Goal: Task Accomplishment & Management: Contribute content

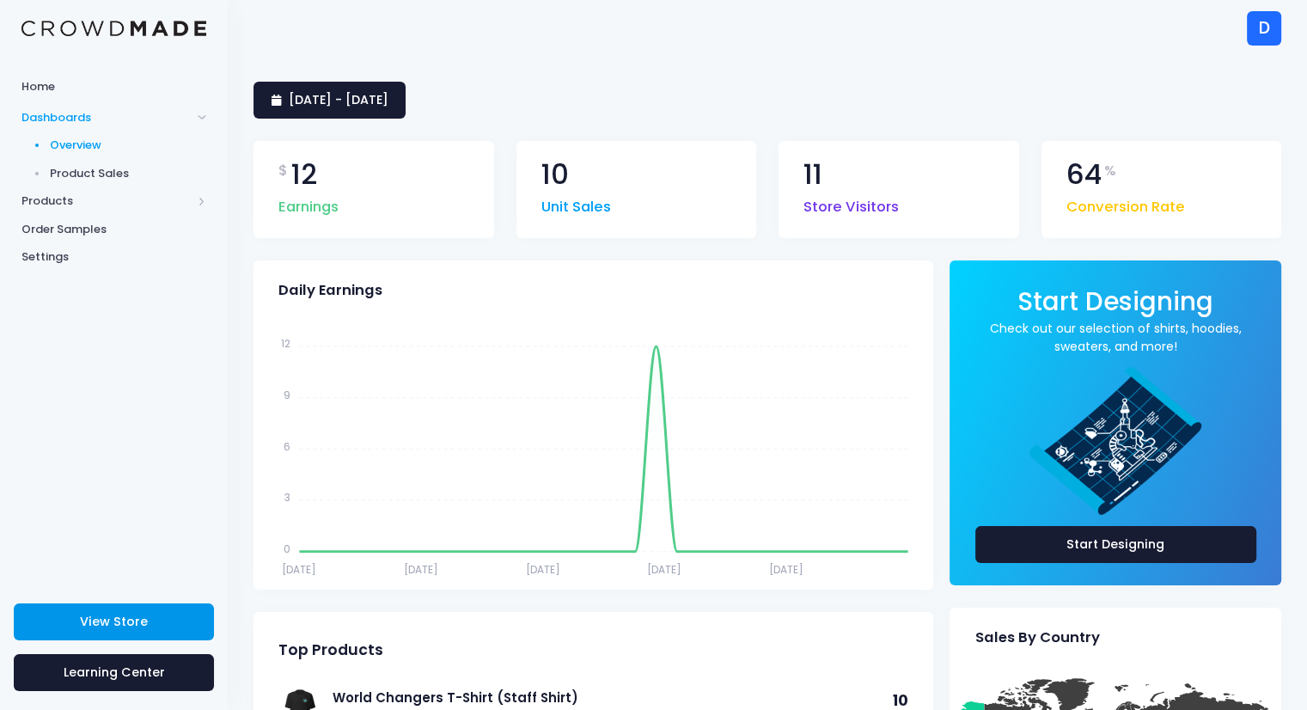
click at [111, 633] on link "View Store" at bounding box center [114, 621] width 200 height 37
click at [99, 198] on span "Products" at bounding box center [106, 200] width 170 height 17
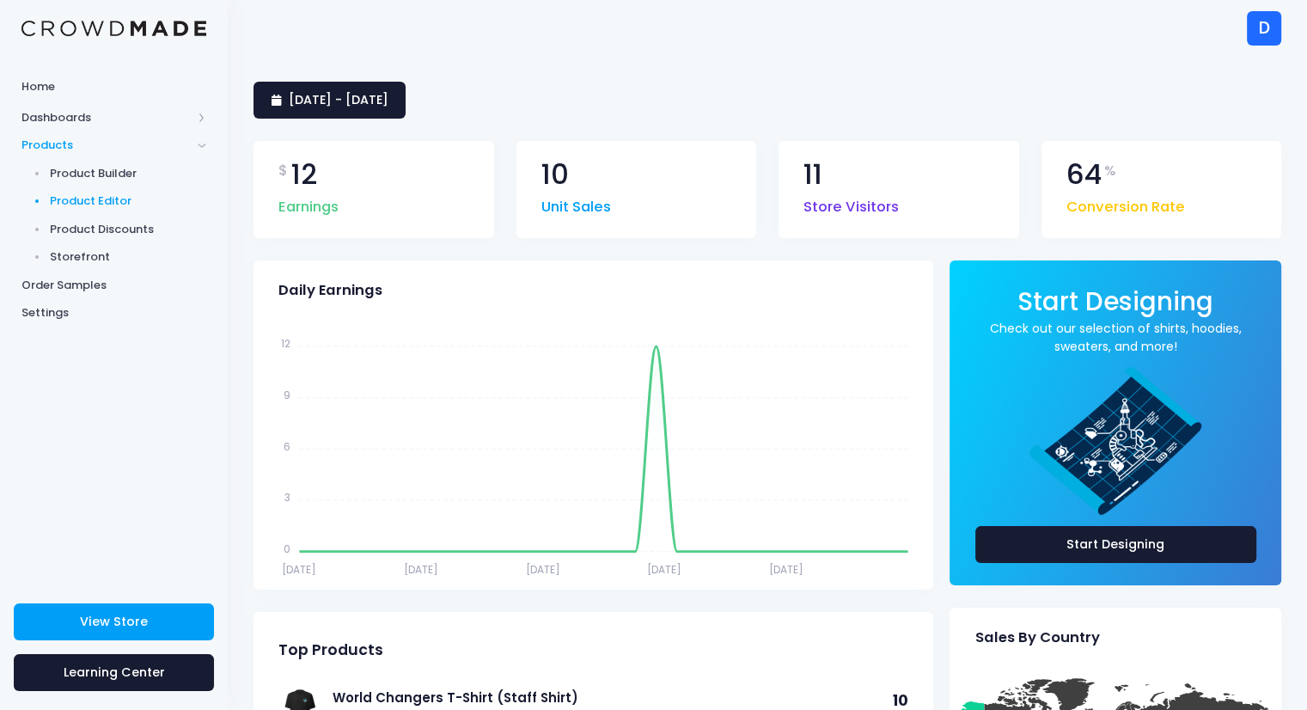
click at [117, 198] on span "Product Editor" at bounding box center [128, 200] width 157 height 17
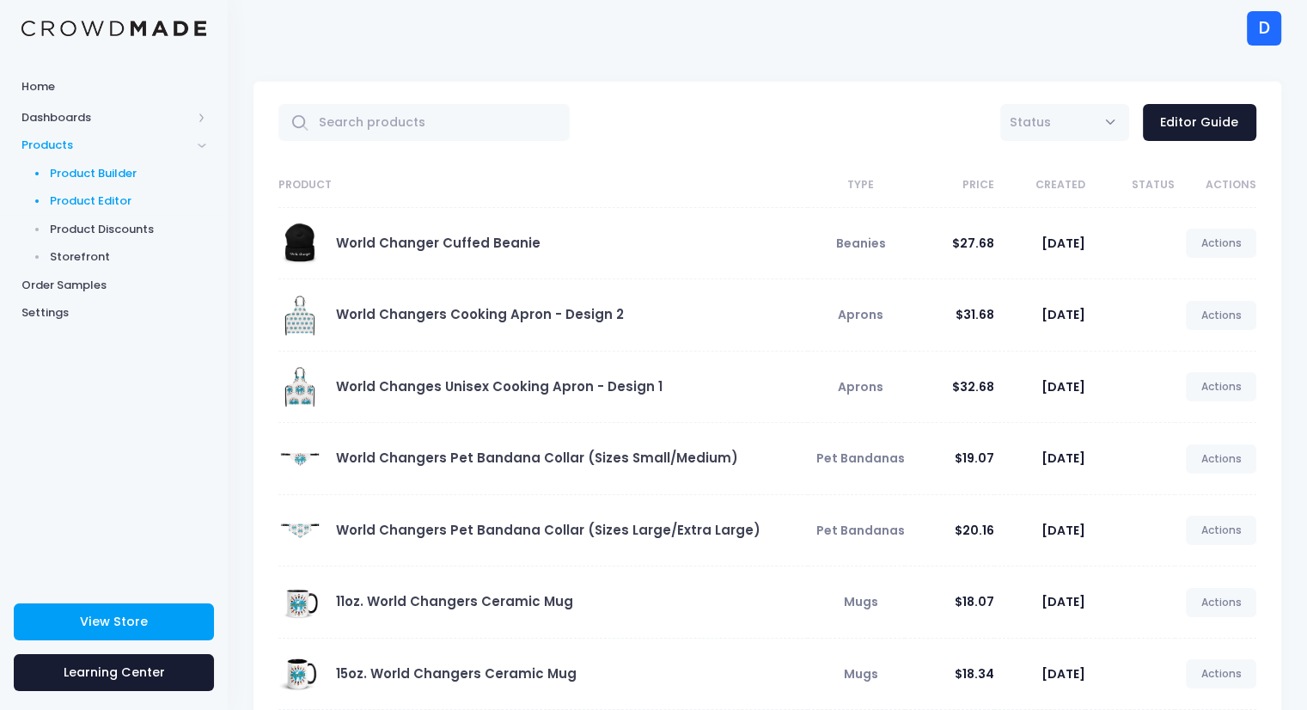
click at [115, 175] on span "Product Builder" at bounding box center [128, 173] width 157 height 17
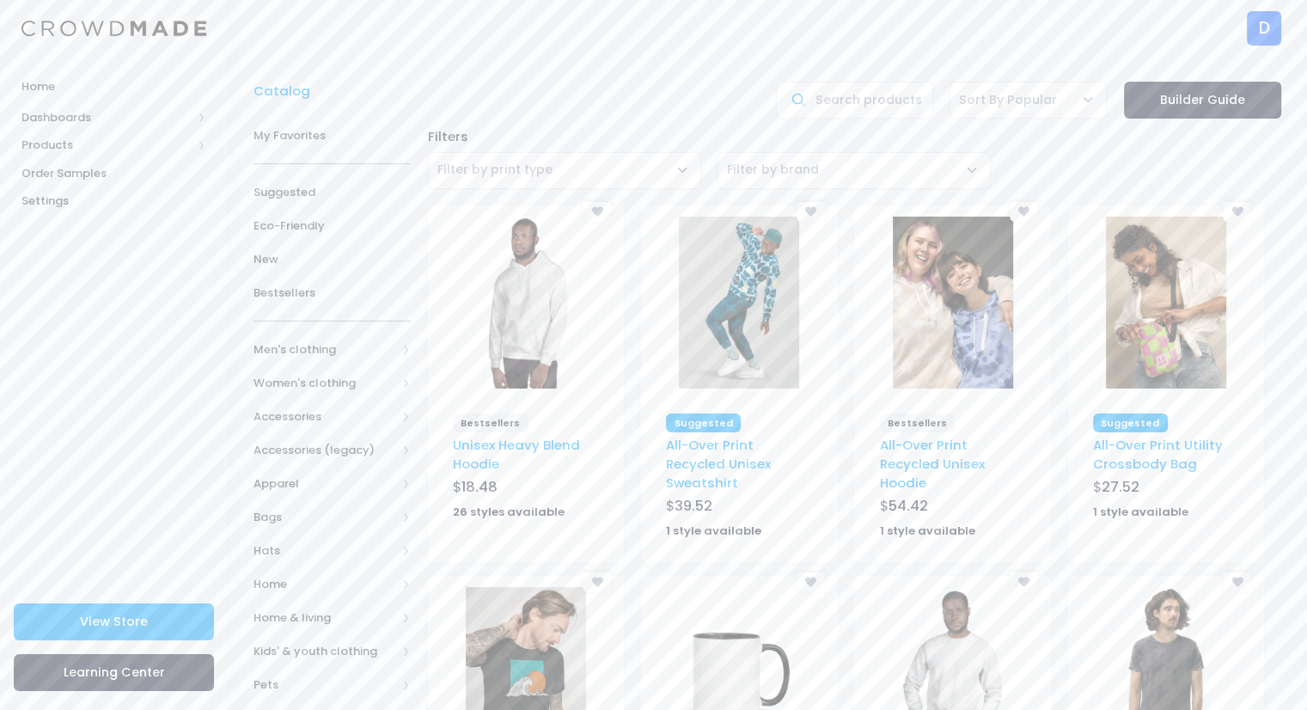
click at [719, 651] on img at bounding box center [739, 673] width 120 height 172
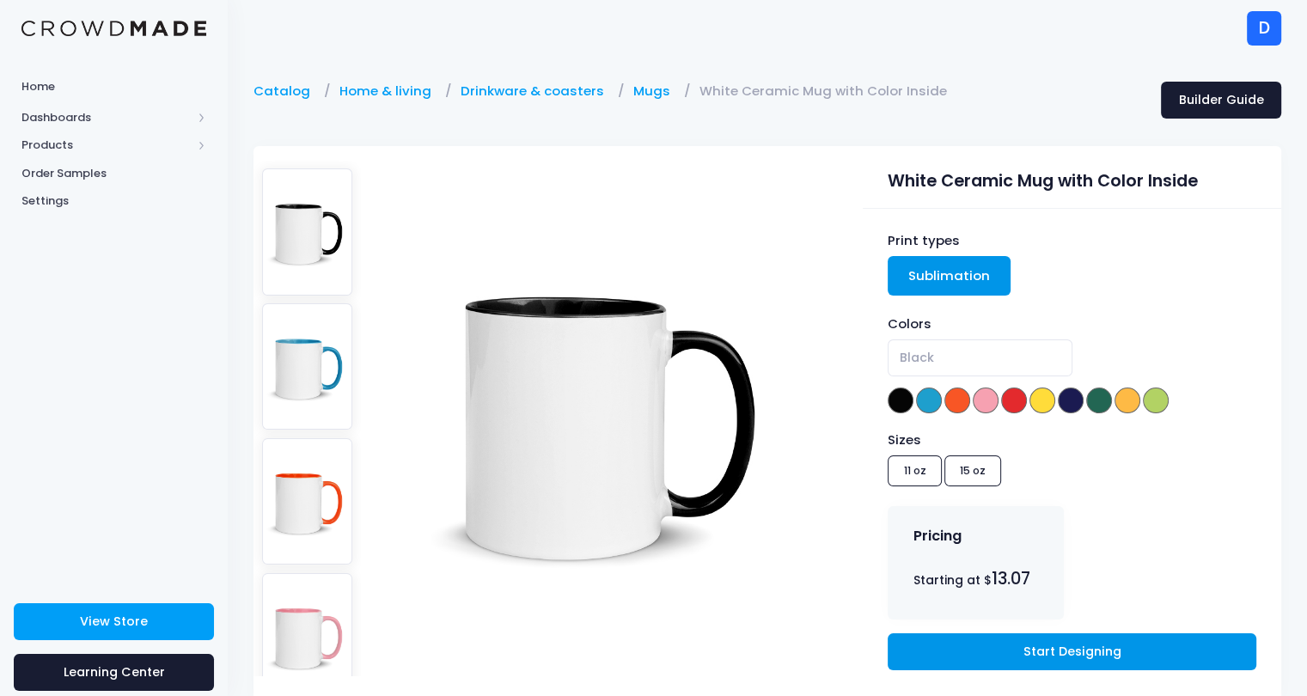
click at [972, 649] on link "Start Designing" at bounding box center [1071, 651] width 368 height 37
click at [962, 666] on link "Start Designing" at bounding box center [1071, 651] width 368 height 37
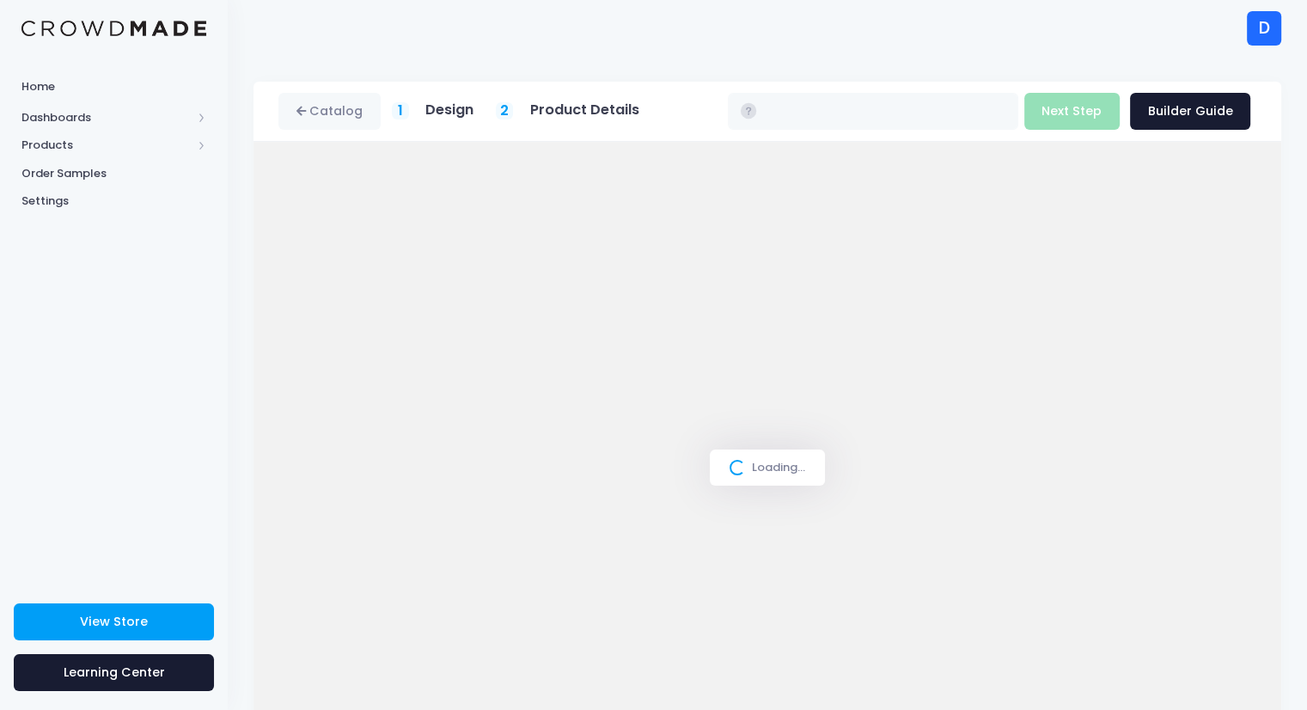
type input "$13.34 - $14.20"
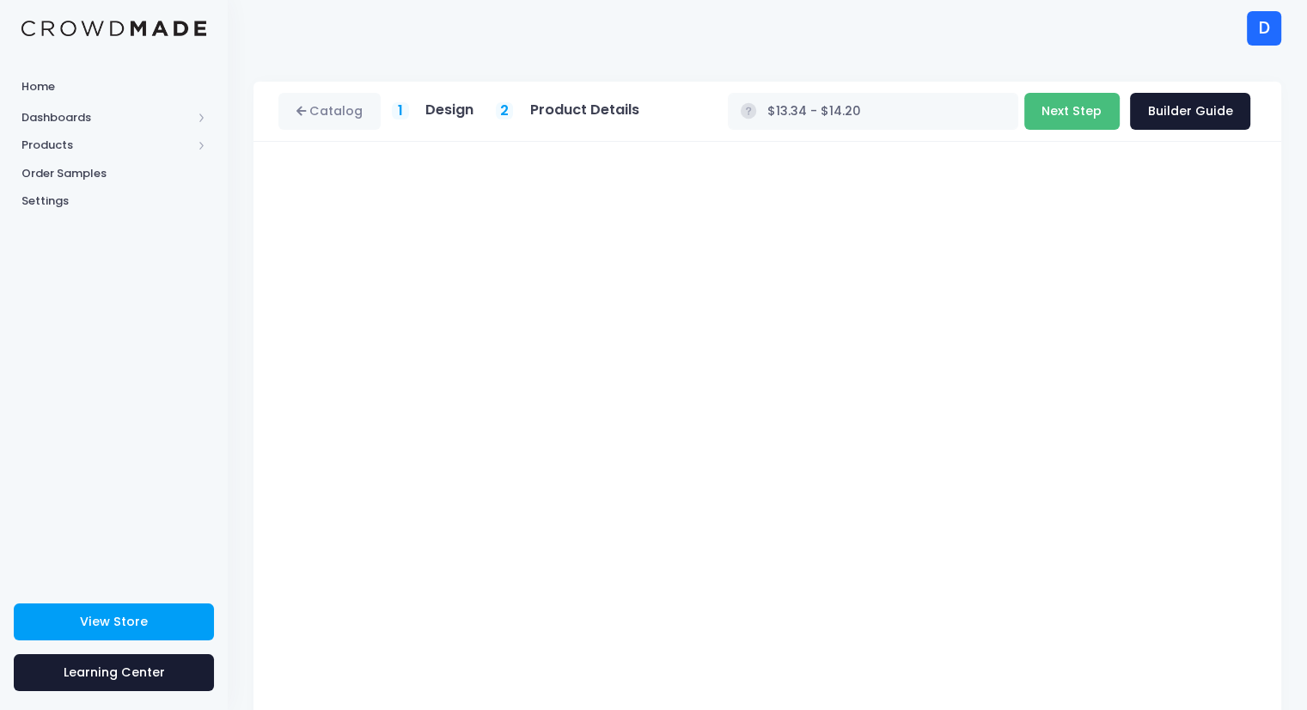
click at [1065, 121] on button "Next Step" at bounding box center [1071, 111] width 95 height 37
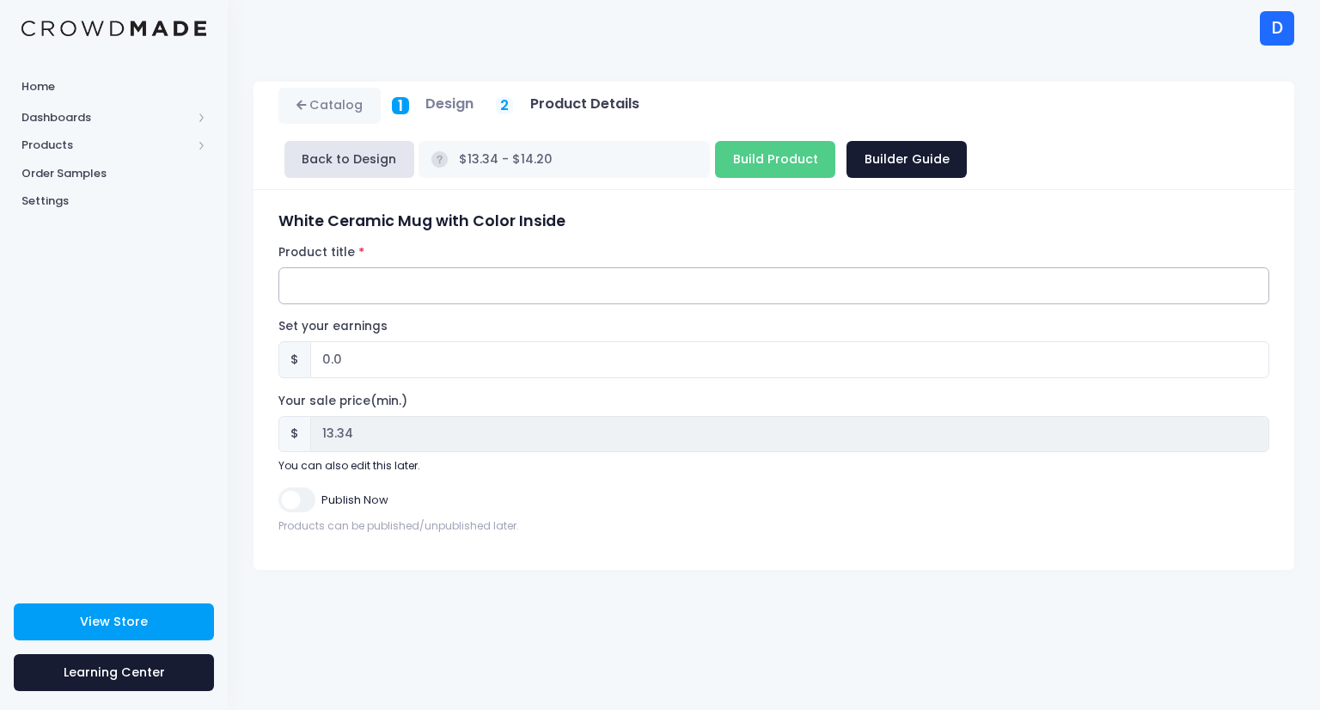
click at [432, 267] on input "Product title" at bounding box center [773, 285] width 991 height 37
click at [294, 267] on input "Therapist Loading...Please Wait"" at bounding box center [773, 285] width 991 height 37
click at [574, 267] on input ""Therapist Loading...Please Wait"" at bounding box center [773, 285] width 991 height 37
type input ""Therapist Loading...Please Wait" World Changers Mug"
click at [326, 341] on input "0.0" at bounding box center [789, 359] width 959 height 37
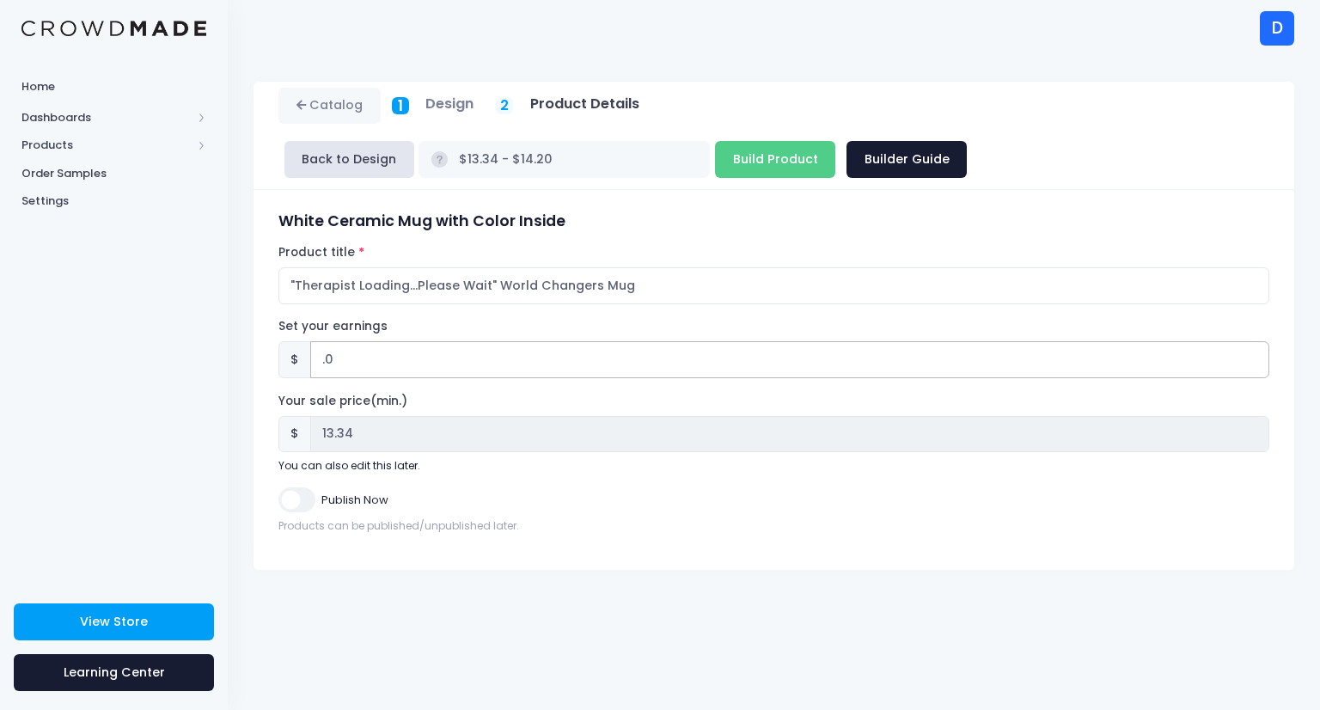
type input "4.0"
type input "$17.34 - $18.20"
type input "17.34"
type input ".0"
type input "$13.34 - $14.20"
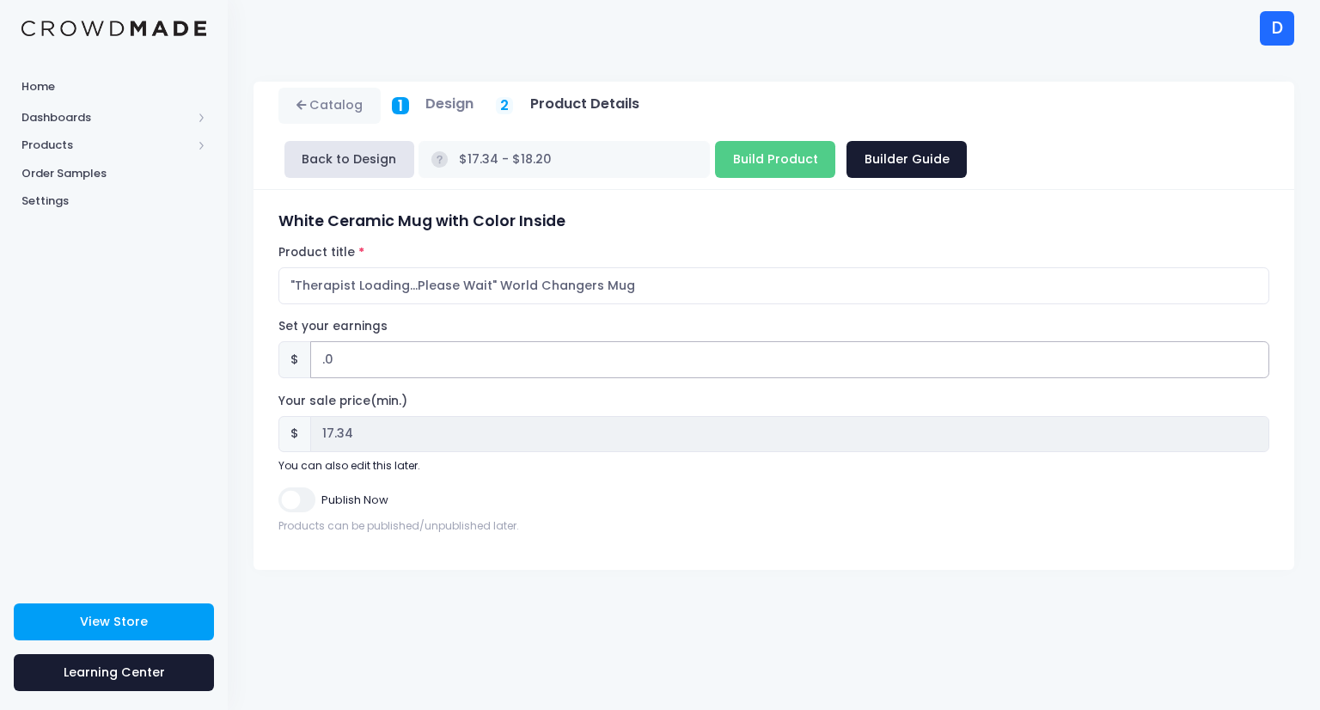
type input "3.0"
type input "13.34"
type input "$16.34 - $17.20"
type input "16.34"
type input ".0"
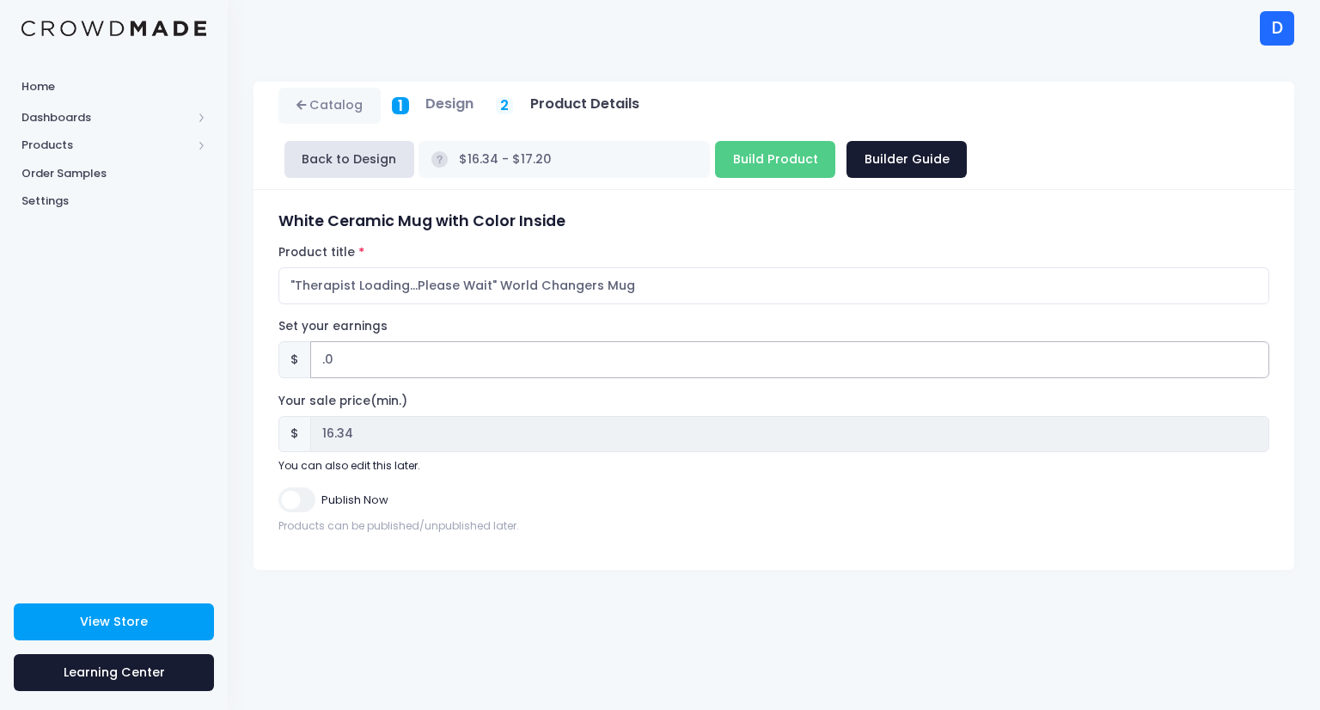
type input "$13.34 - $14.20"
type input "4.0"
type input "13.34"
type input "$17.34 - $18.20"
type input "17.34"
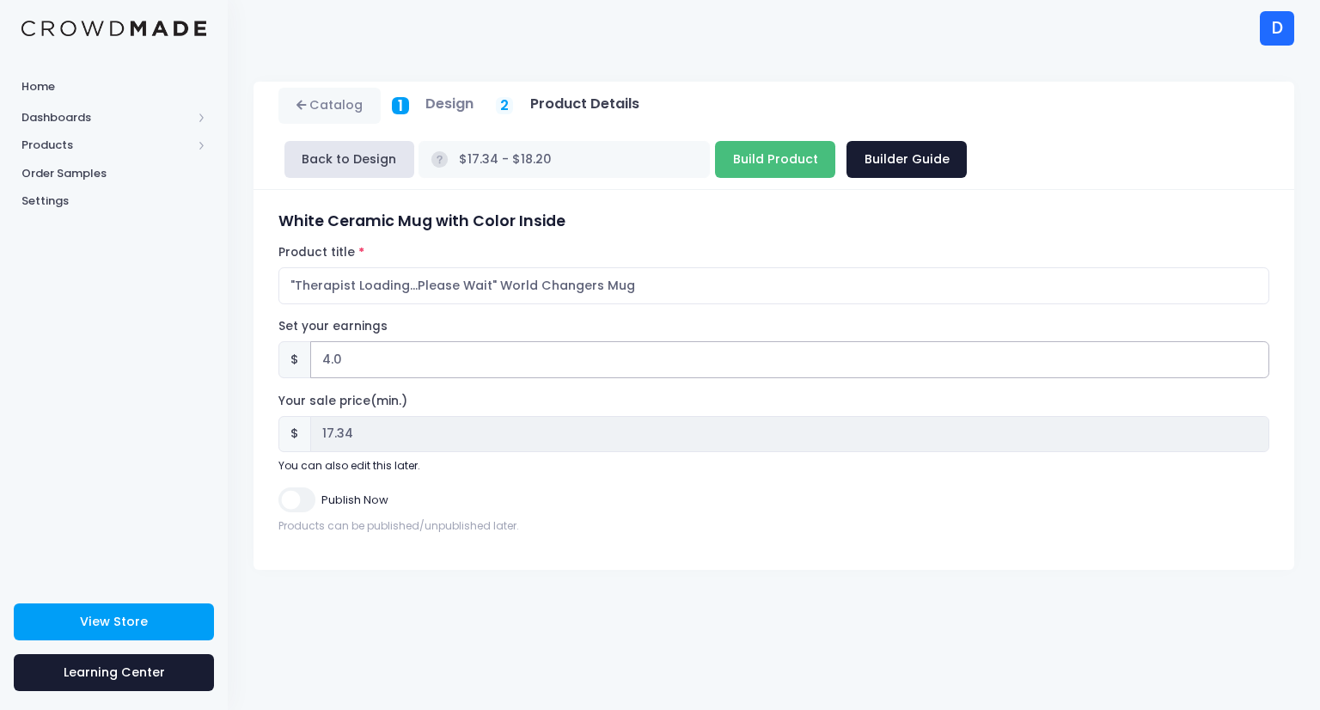
type input "4.0"
click at [835, 141] on input "Build Product" at bounding box center [775, 159] width 120 height 37
type input "Building product..."
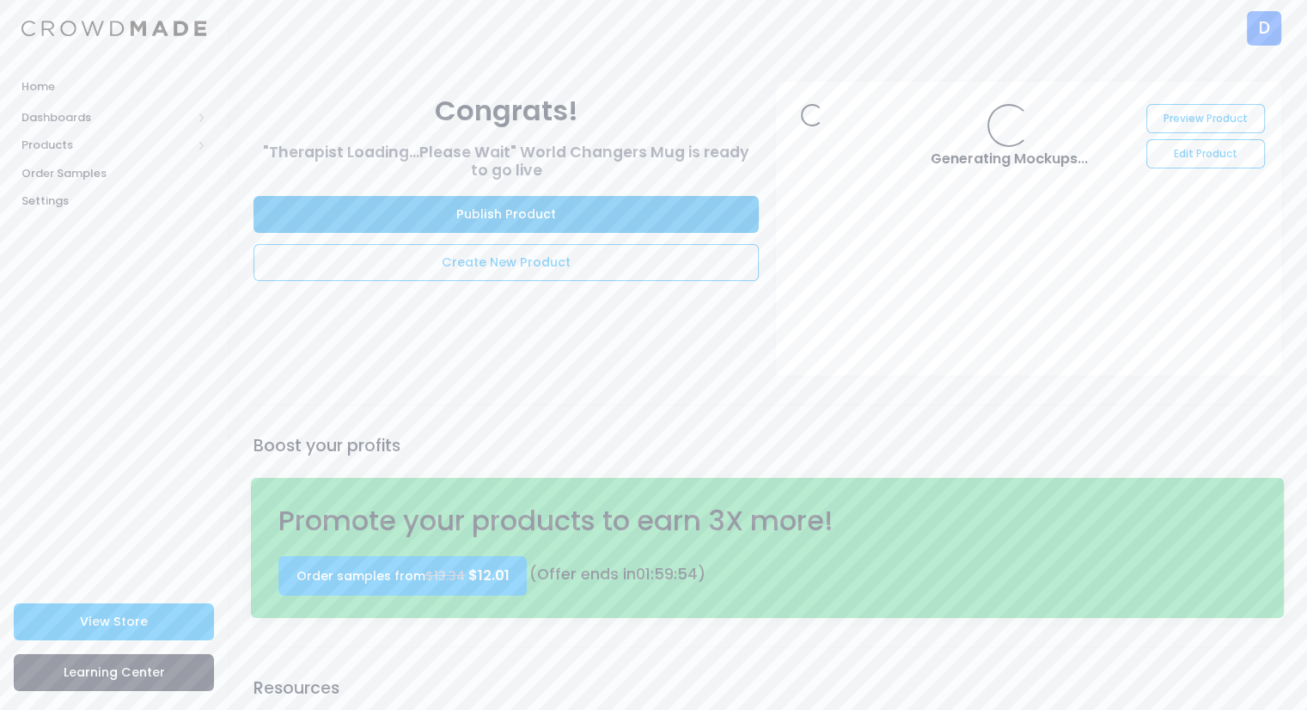
drag, startPoint x: 0, startPoint y: 0, endPoint x: 485, endPoint y: 211, distance: 529.4
click at [485, 211] on link "Publish Product" at bounding box center [505, 214] width 505 height 37
click at [423, 216] on link "Publish Product" at bounding box center [505, 214] width 505 height 37
click at [409, 218] on link "Publish Product" at bounding box center [505, 214] width 505 height 37
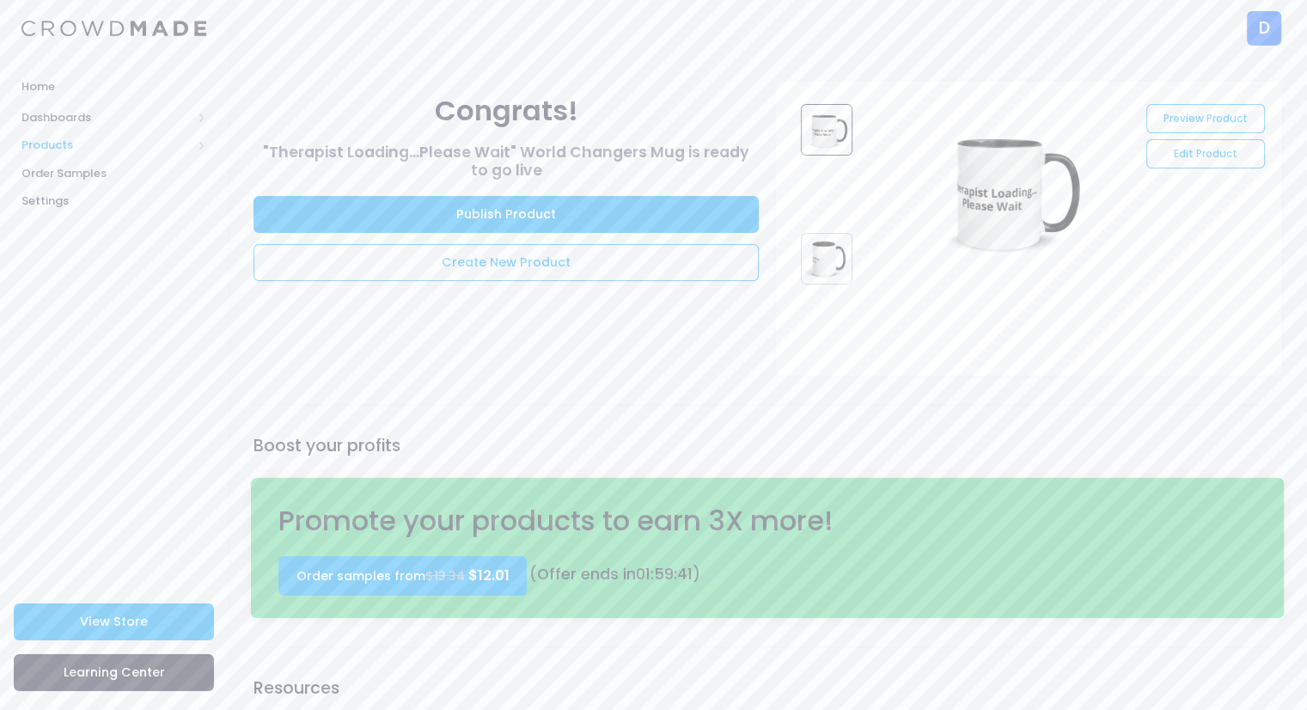
click at [70, 145] on span "Products" at bounding box center [106, 145] width 170 height 17
click at [89, 193] on span "Product Editor" at bounding box center [128, 200] width 157 height 17
click at [71, 163] on link "Product Builder" at bounding box center [114, 173] width 228 height 28
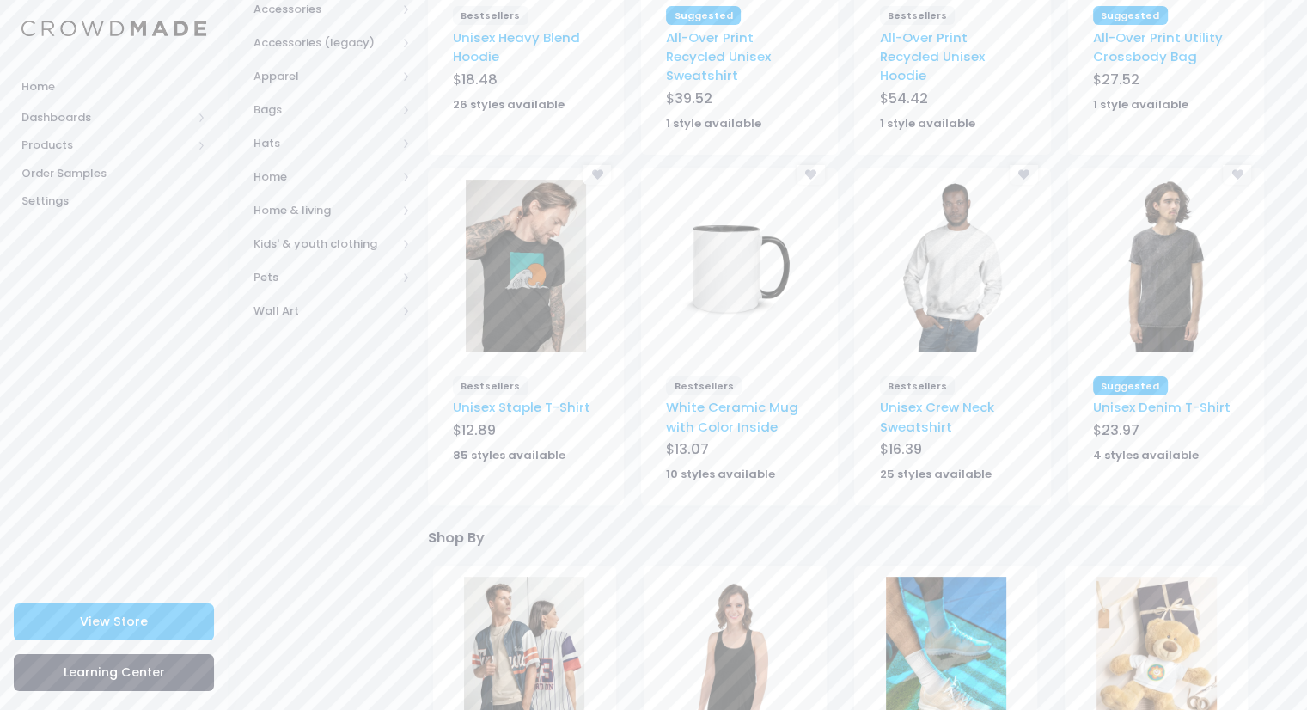
scroll to position [412, 0]
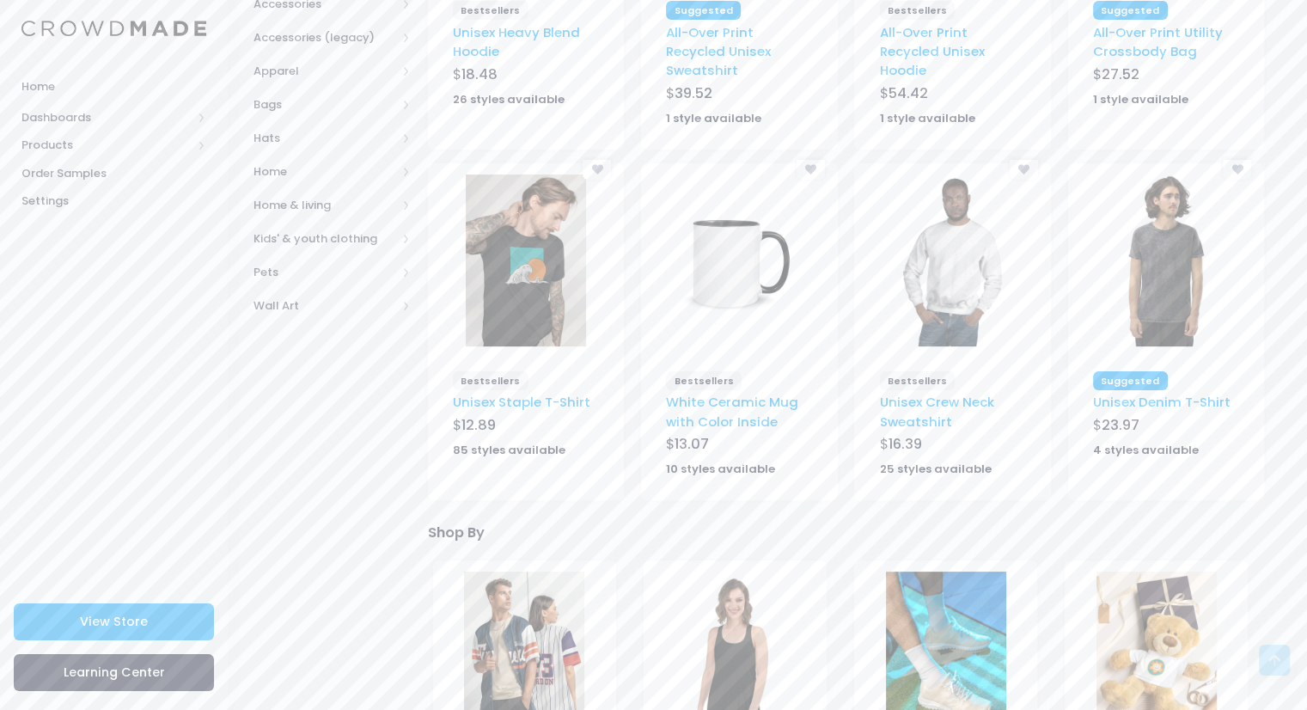
click at [691, 290] on img at bounding box center [739, 260] width 120 height 172
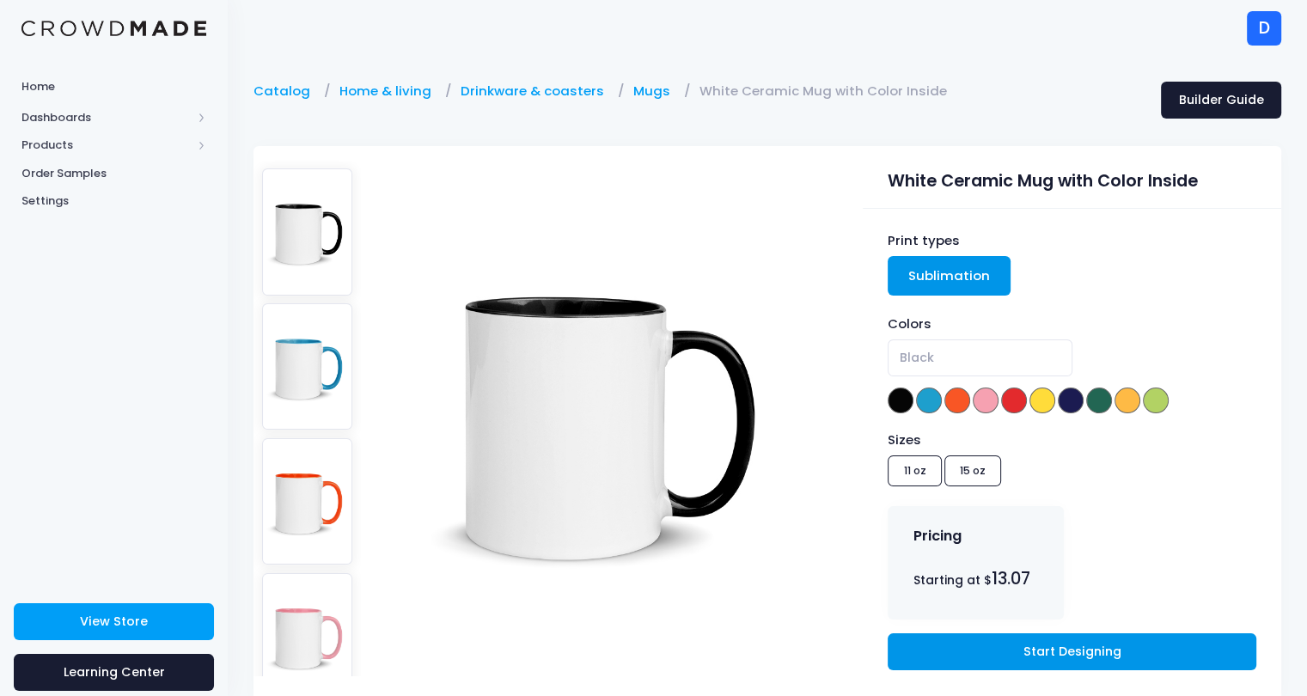
click at [971, 654] on link "Start Designing" at bounding box center [1071, 651] width 368 height 37
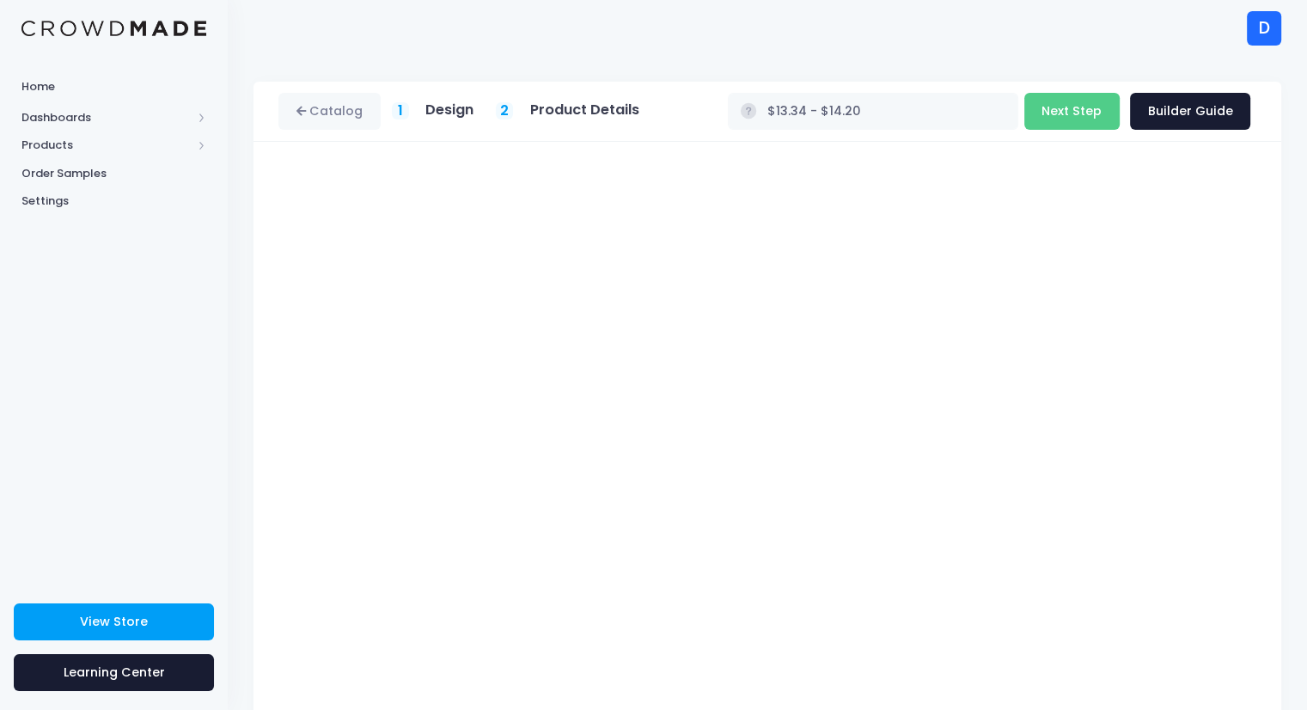
click at [460, 122] on div "Catalog 1 Design 2 Product Details" at bounding box center [464, 111] width 372 height 37
click at [447, 119] on div "Design" at bounding box center [449, 111] width 48 height 20
click at [359, 112] on link "Catalog" at bounding box center [329, 111] width 102 height 37
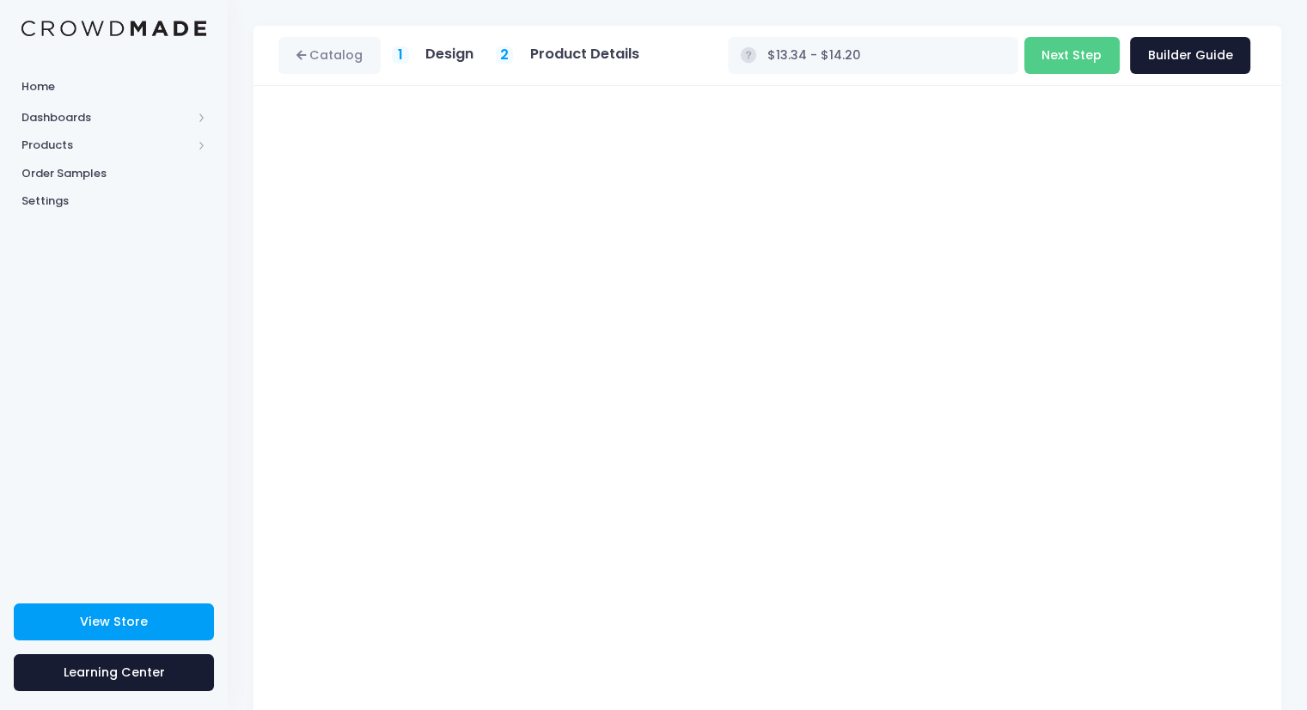
type input "$13.07 - $14.20"
click at [1078, 57] on button "Next Step" at bounding box center [1071, 55] width 95 height 37
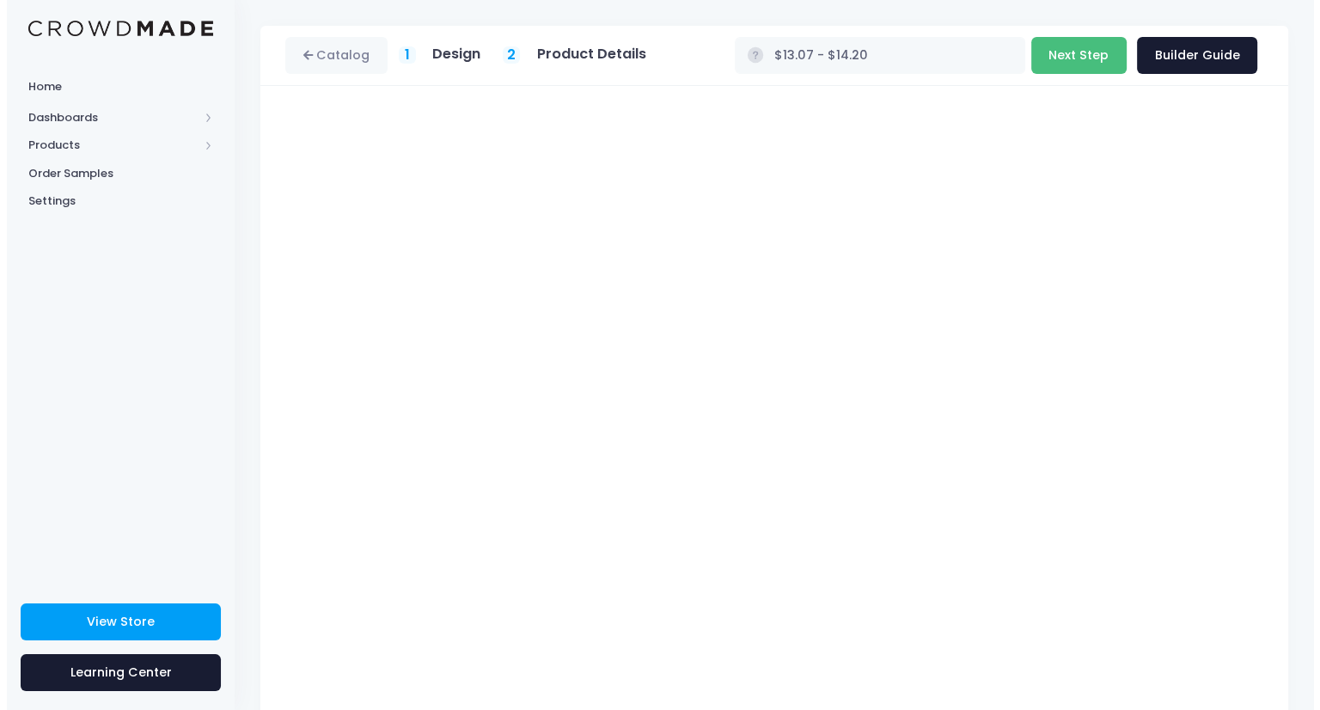
scroll to position [0, 0]
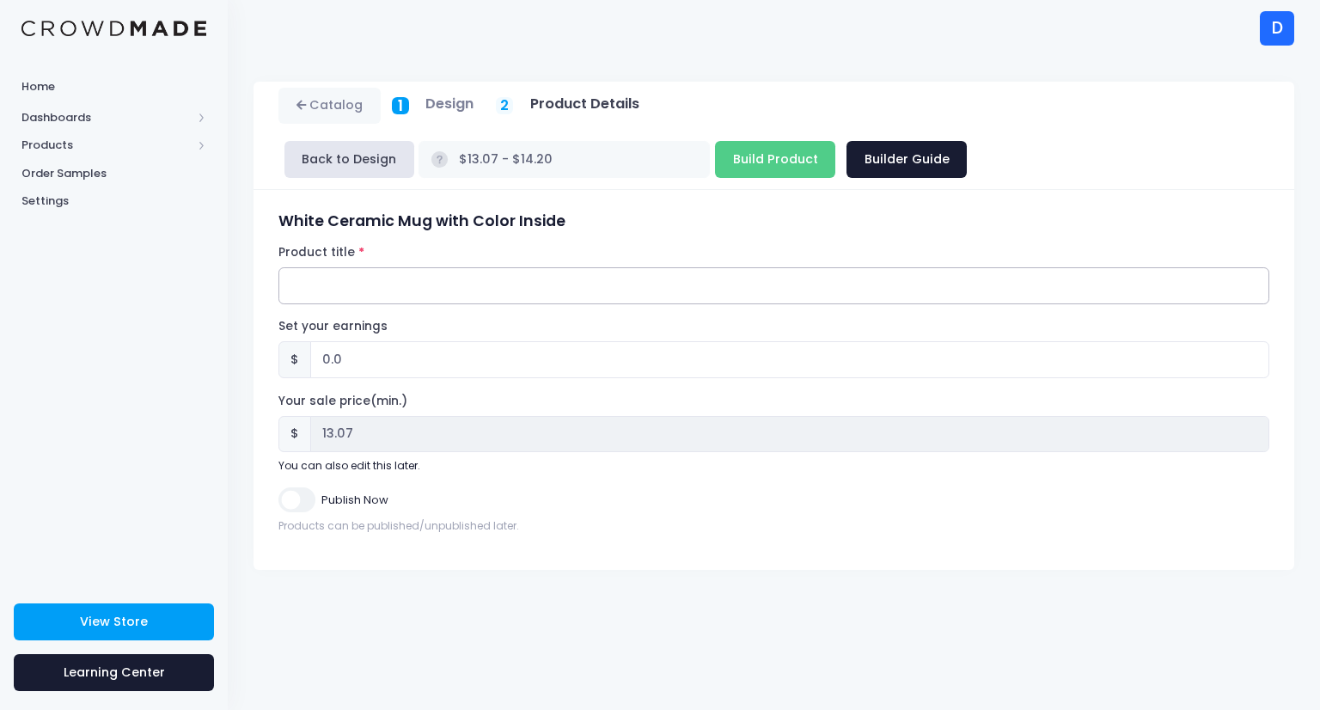
click at [574, 267] on input "Product title" at bounding box center [773, 285] width 991 height 37
type input ""Ask Me About My Exam" World Changers Mug"
click at [330, 341] on input "0.0" at bounding box center [789, 359] width 959 height 37
type input "4.0"
type input "$17.07 - $18.20"
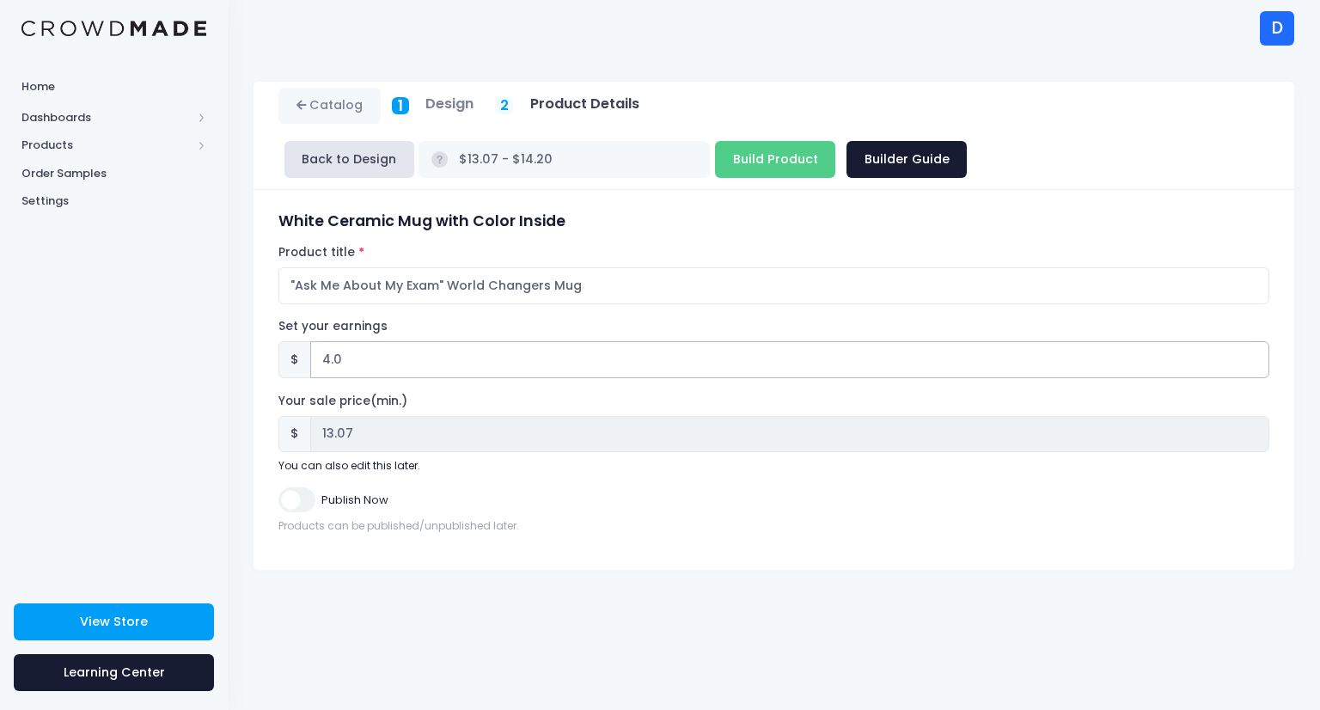
type input "17.07"
type input "4.0"
click at [835, 141] on input "Build Product" at bounding box center [775, 159] width 120 height 37
type input "Building product..."
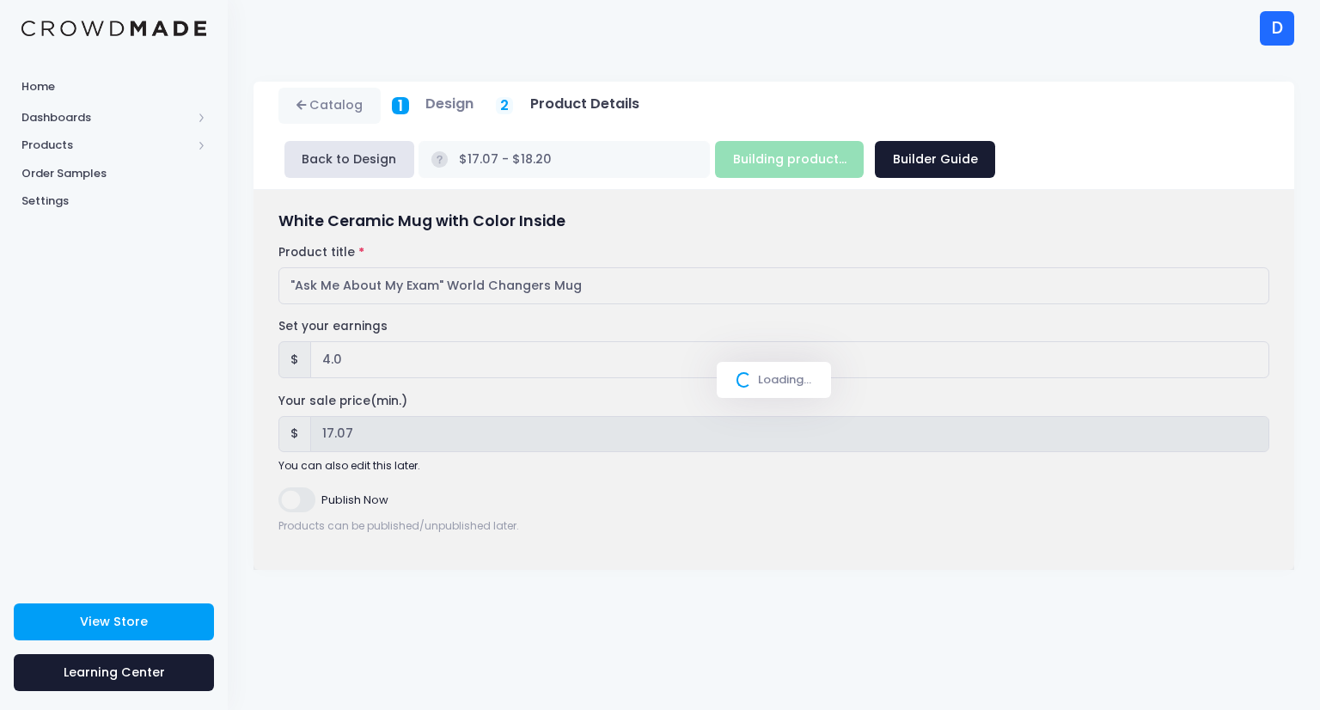
click at [987, 274] on div "Loading..." at bounding box center [773, 380] width 1040 height 380
click at [728, 424] on div "Loading..." at bounding box center [773, 380] width 1040 height 380
click at [715, 165] on div "Building product... Next Step Builder Guide" at bounding box center [855, 159] width 280 height 37
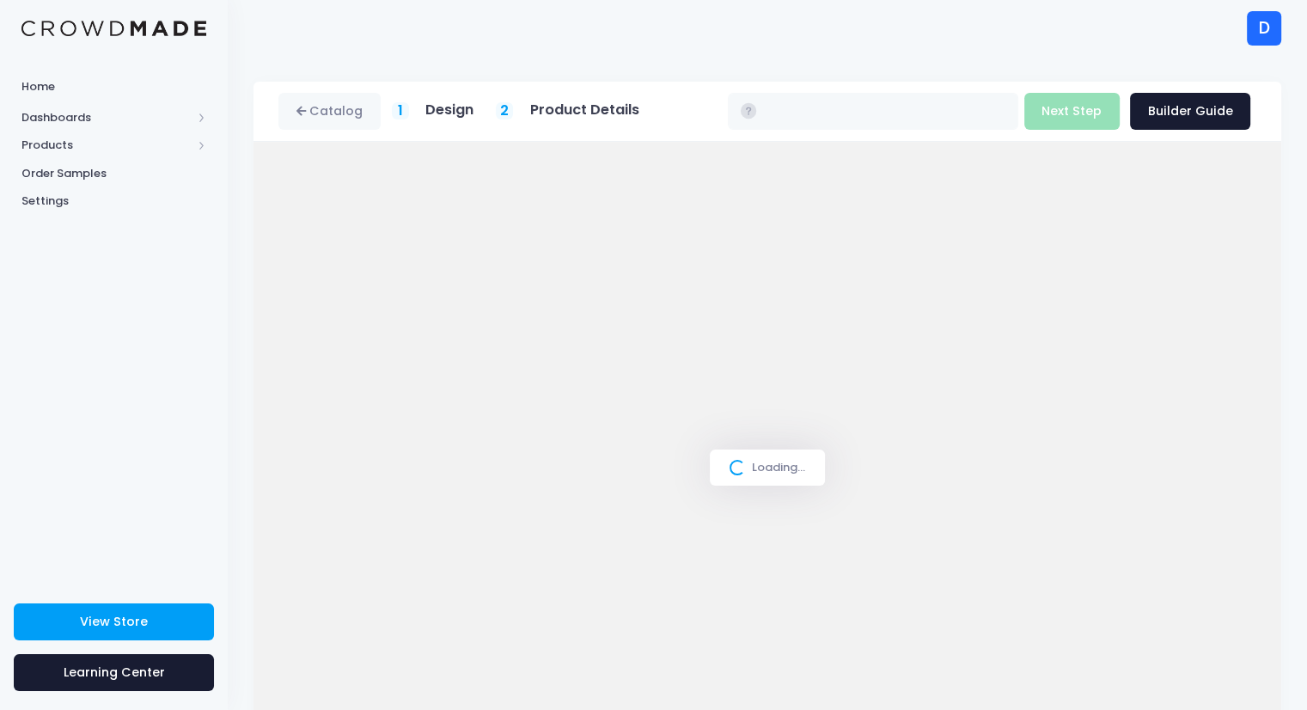
type input "$13.34 - $14.20"
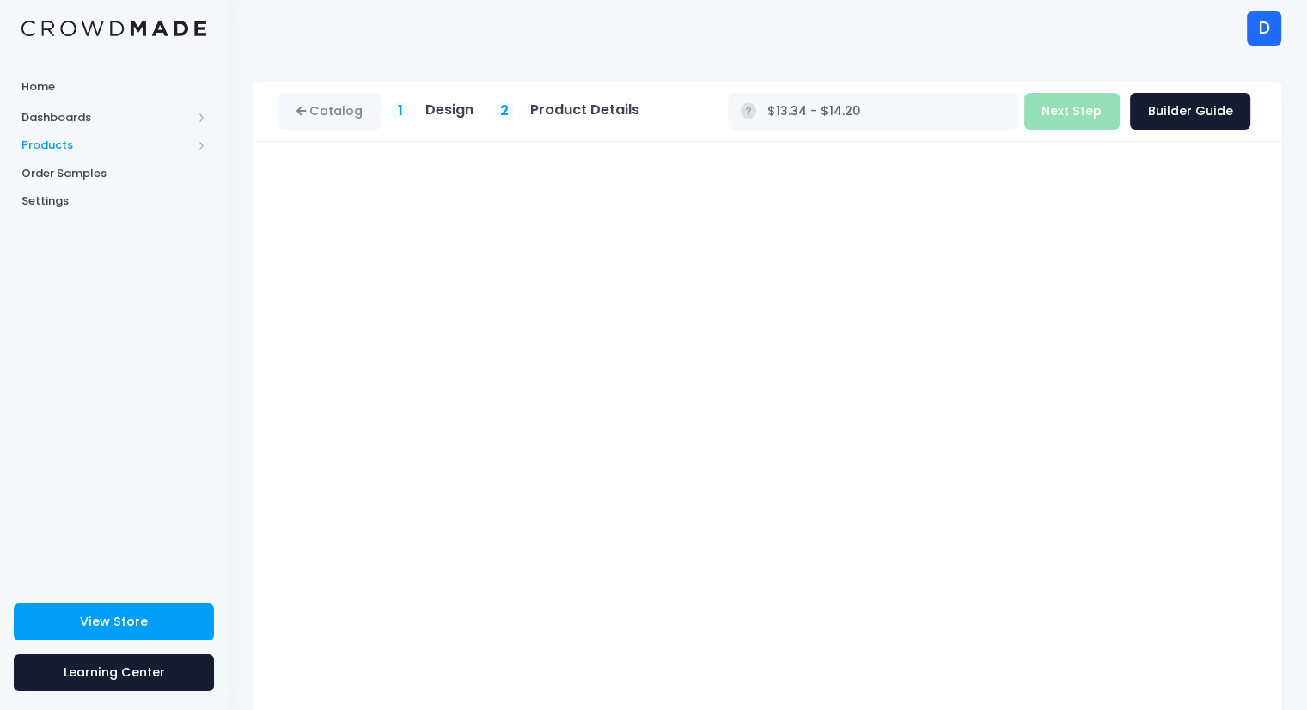
click at [76, 138] on span "Products" at bounding box center [106, 145] width 170 height 17
click at [79, 200] on span "Product Editor" at bounding box center [128, 200] width 157 height 17
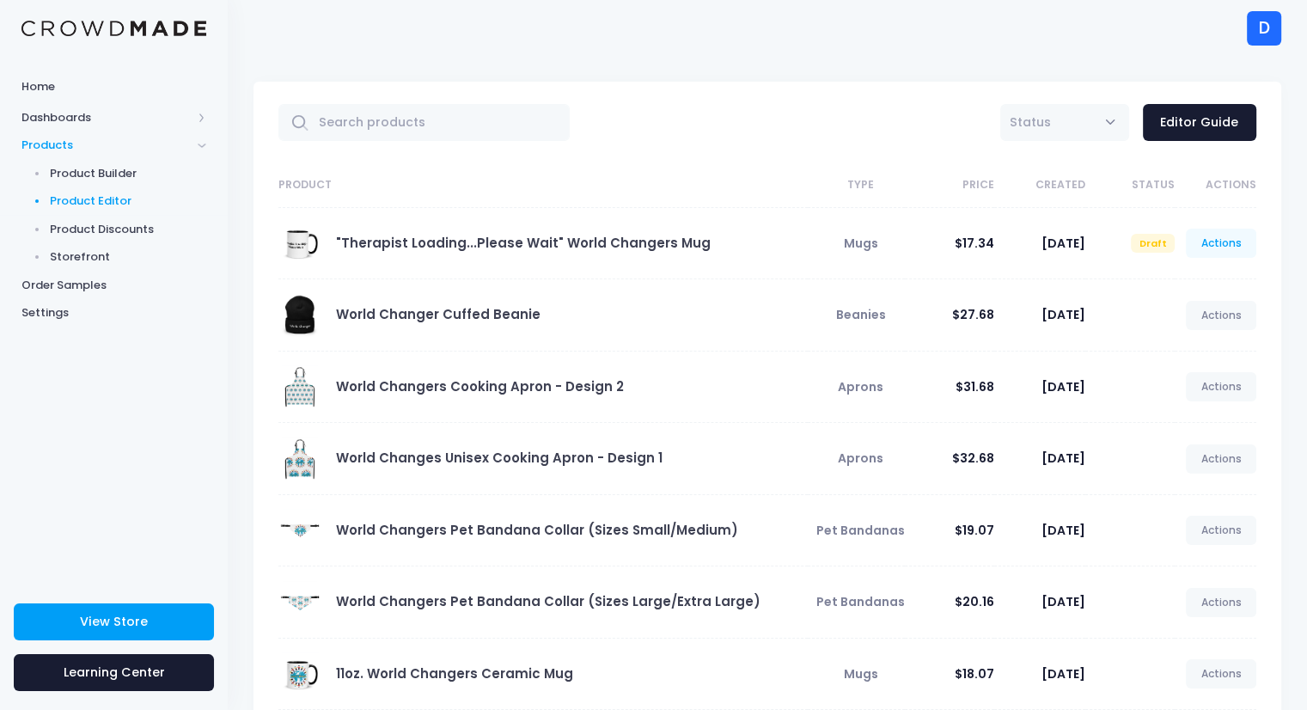
click at [1221, 247] on link "Actions" at bounding box center [1221, 243] width 70 height 29
click at [541, 245] on link ""Therapist Loading...Please Wait" World Changers Mug" at bounding box center [523, 243] width 375 height 18
click at [530, 244] on link ""Therapist Loading...Please Wait" World Changers Mug" at bounding box center [523, 243] width 375 height 18
click at [454, 241] on link ""Therapist Loading...Please Wait" World Changers Mug" at bounding box center [523, 243] width 375 height 18
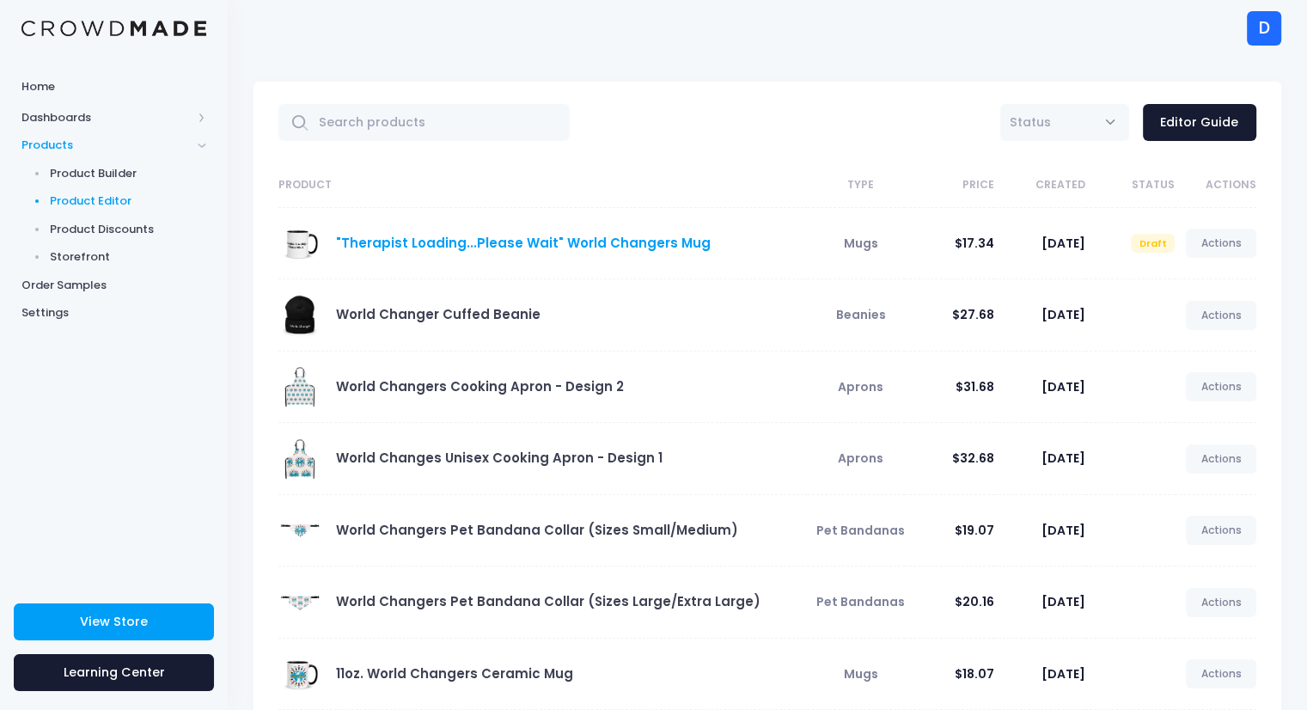
click at [454, 241] on link ""Therapist Loading...Please Wait" World Changers Mug" at bounding box center [523, 243] width 375 height 18
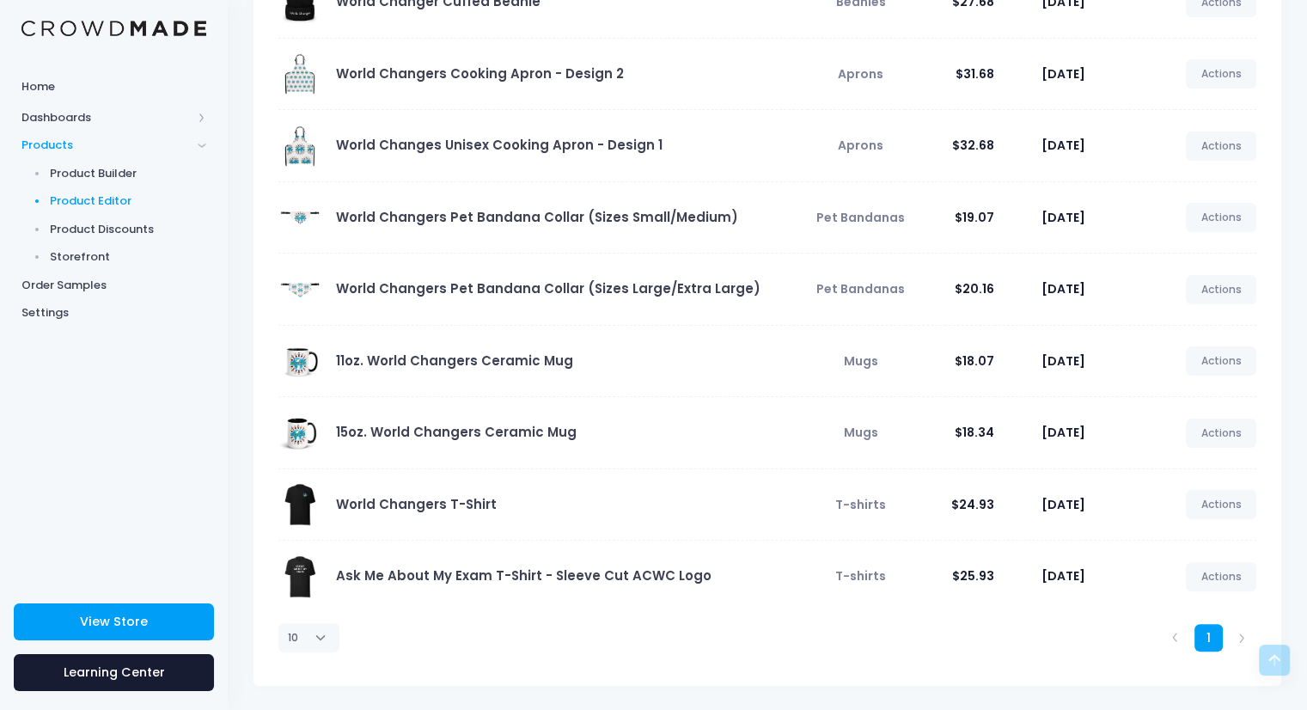
click at [1237, 636] on li at bounding box center [1242, 638] width 28 height 28
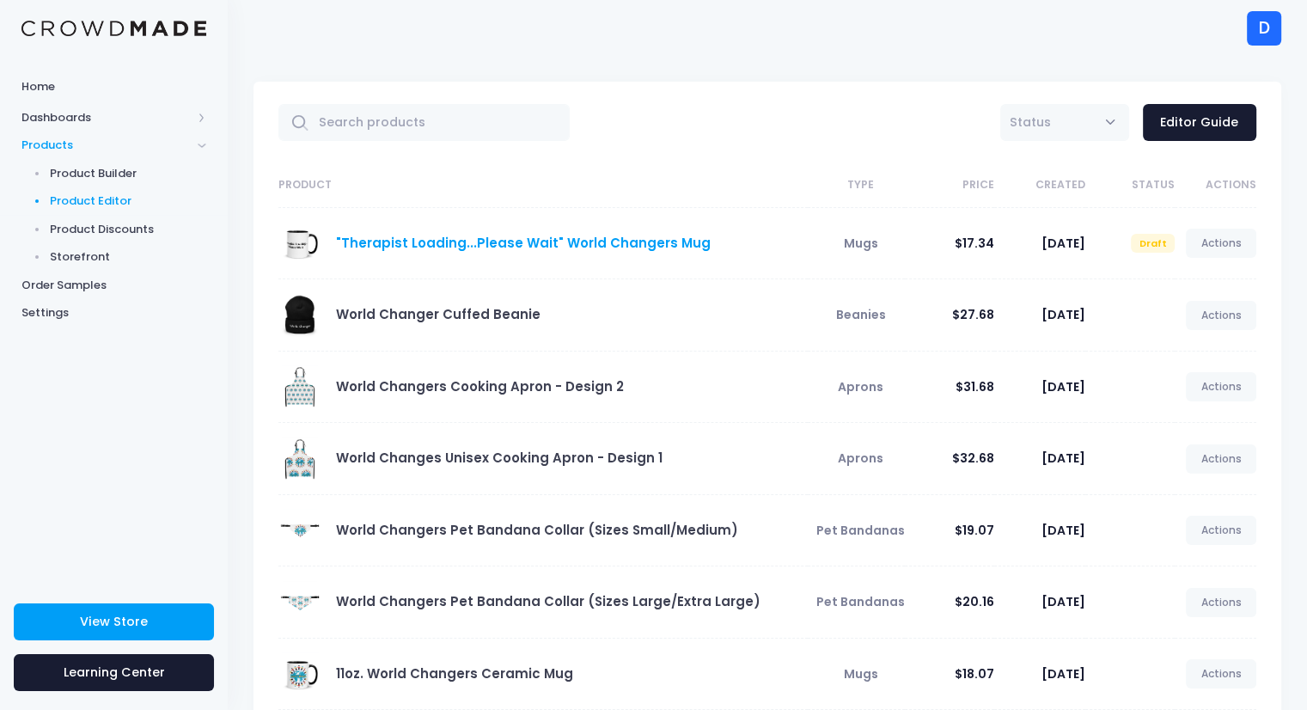
click at [399, 238] on link ""Therapist Loading...Please Wait" World Changers Mug" at bounding box center [523, 243] width 375 height 18
click at [320, 244] on span at bounding box center [299, 243] width 43 height 43
click at [371, 242] on link ""Therapist Loading...Please Wait" World Changers Mug" at bounding box center [523, 243] width 375 height 18
click at [1230, 250] on link "Actions" at bounding box center [1221, 243] width 70 height 29
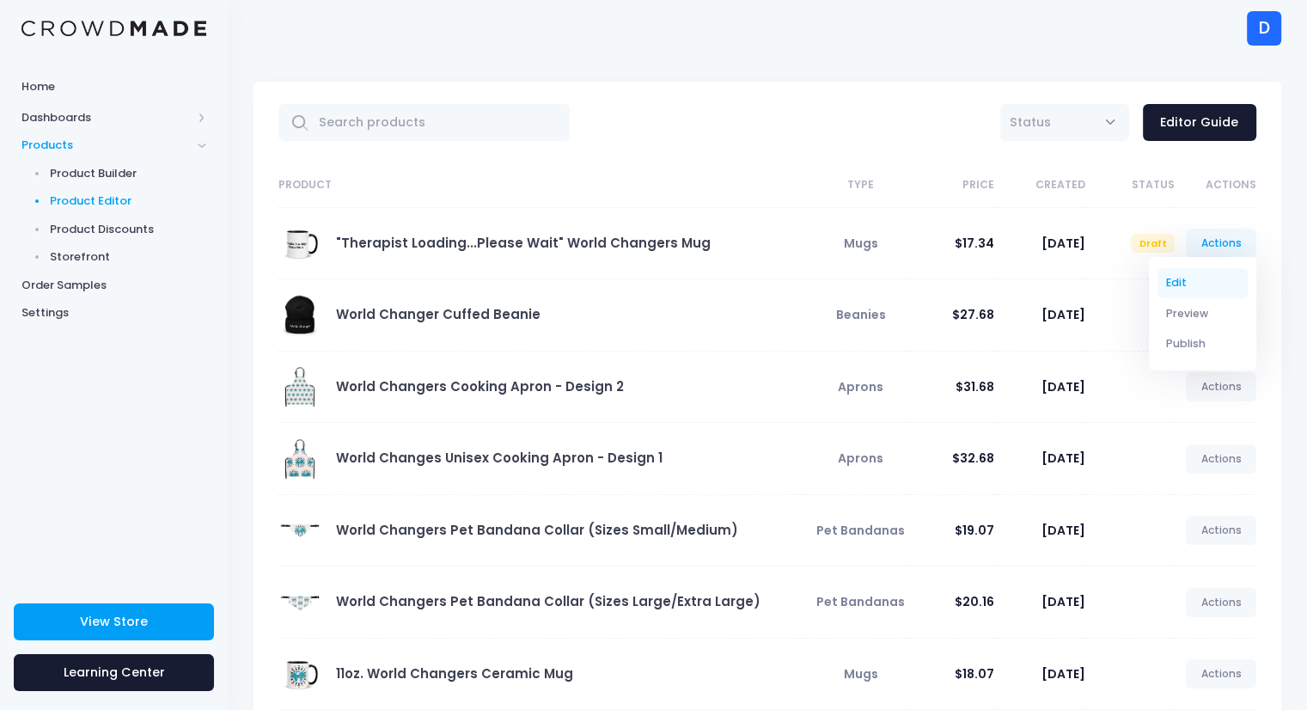
click at [1163, 283] on link "Edit" at bounding box center [1202, 283] width 91 height 30
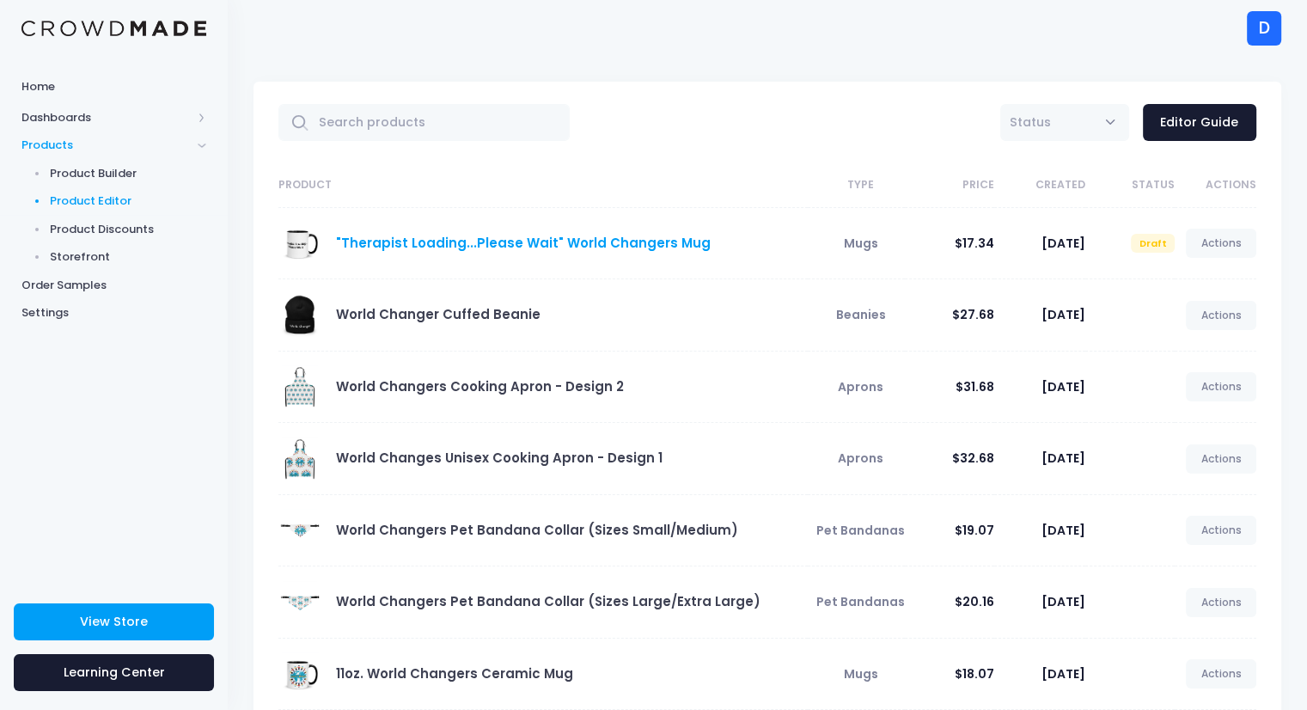
click at [601, 239] on link ""Therapist Loading...Please Wait" World Changers Mug" at bounding box center [523, 243] width 375 height 18
click at [1228, 251] on link "Actions" at bounding box center [1221, 243] width 70 height 29
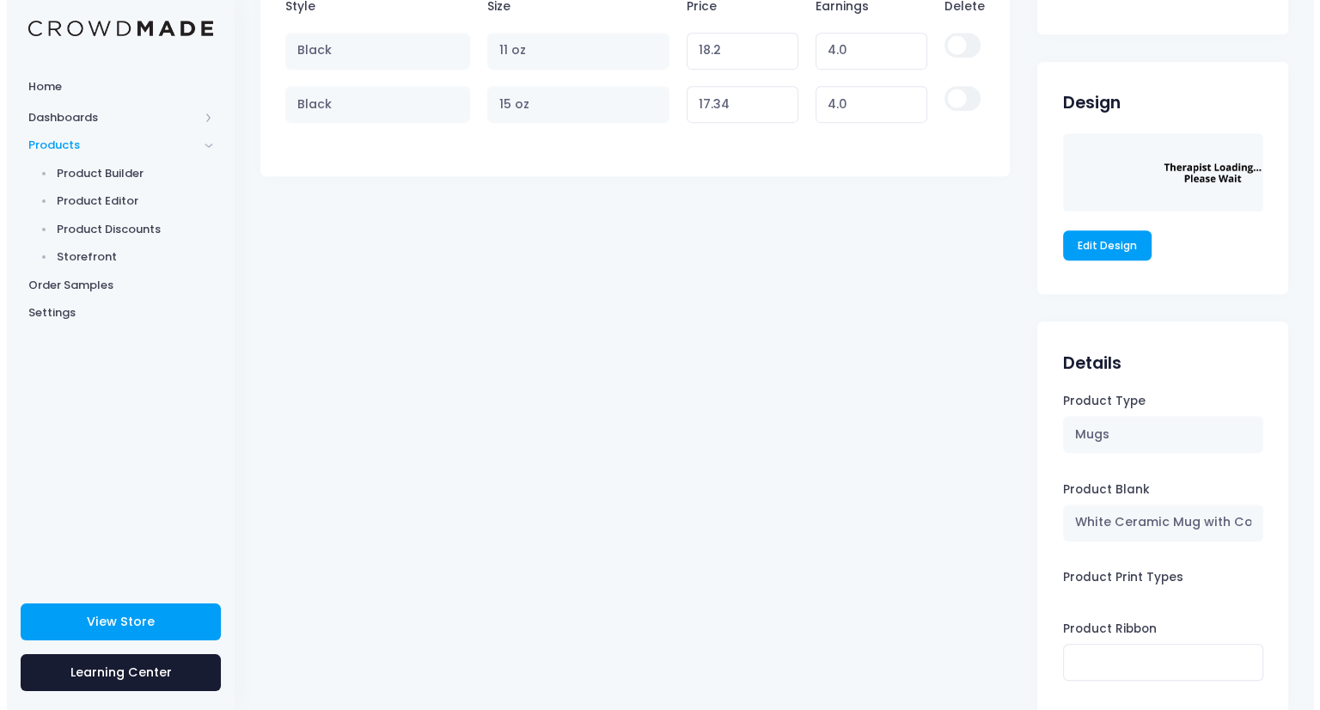
scroll to position [1119, 0]
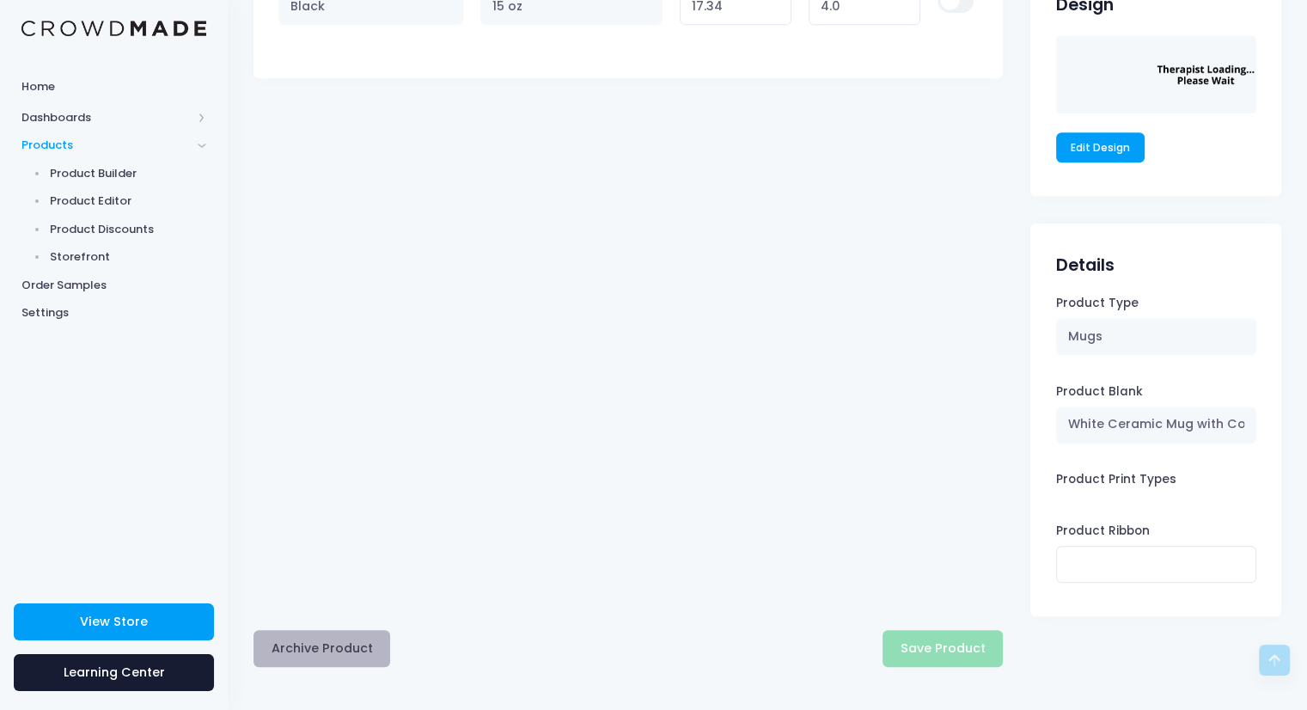
click at [289, 654] on button "Archive Product" at bounding box center [321, 648] width 137 height 37
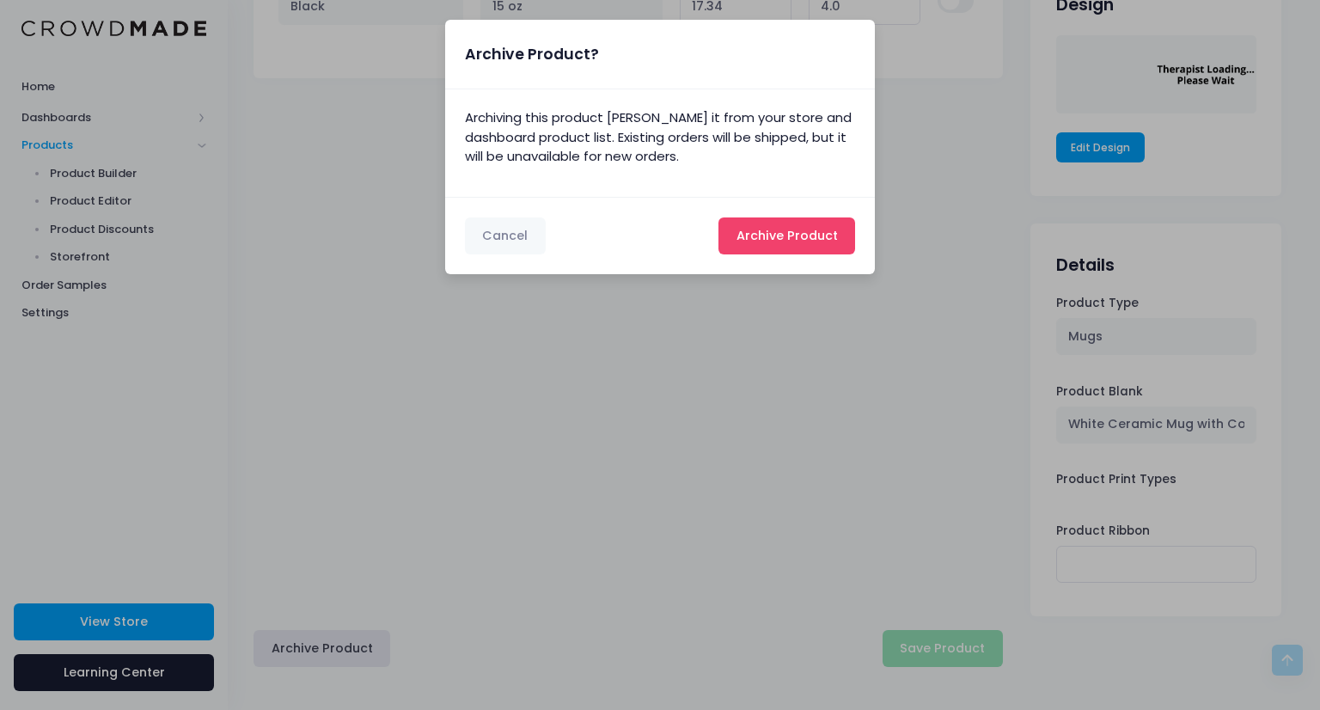
click at [781, 245] on button "Archive Product Archiving..." at bounding box center [786, 235] width 137 height 37
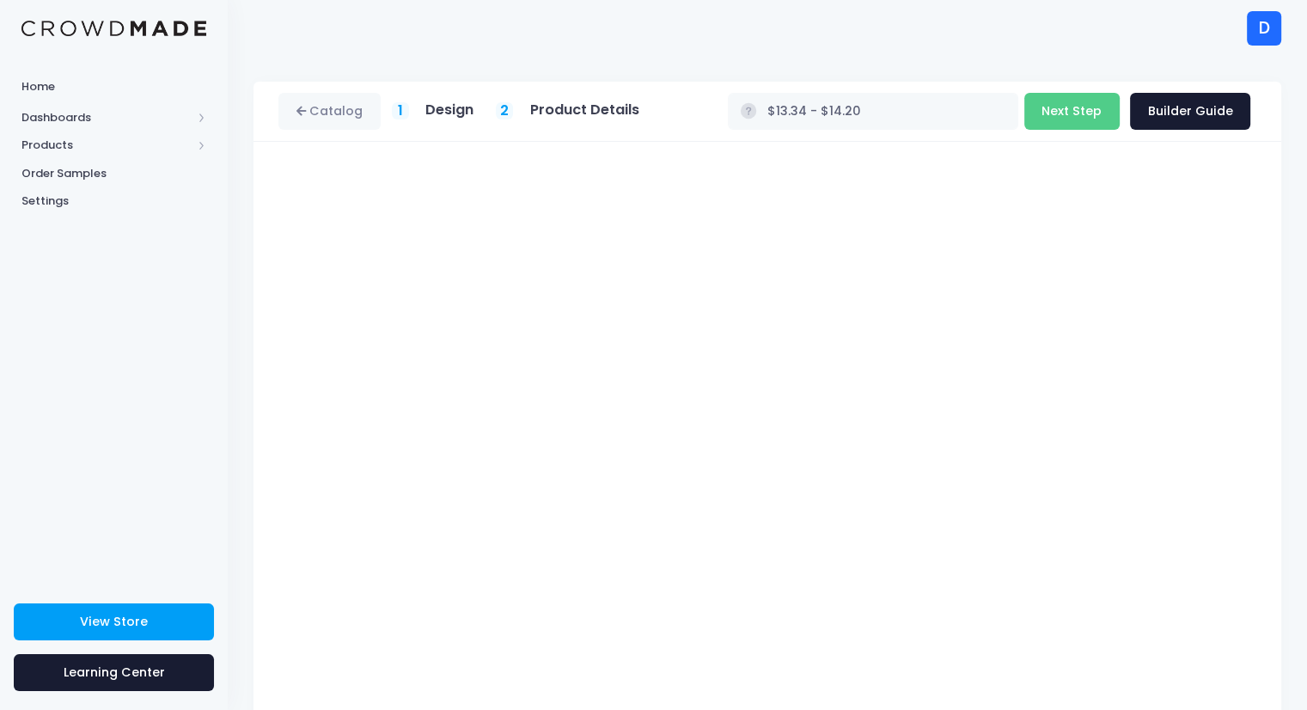
scroll to position [56, 0]
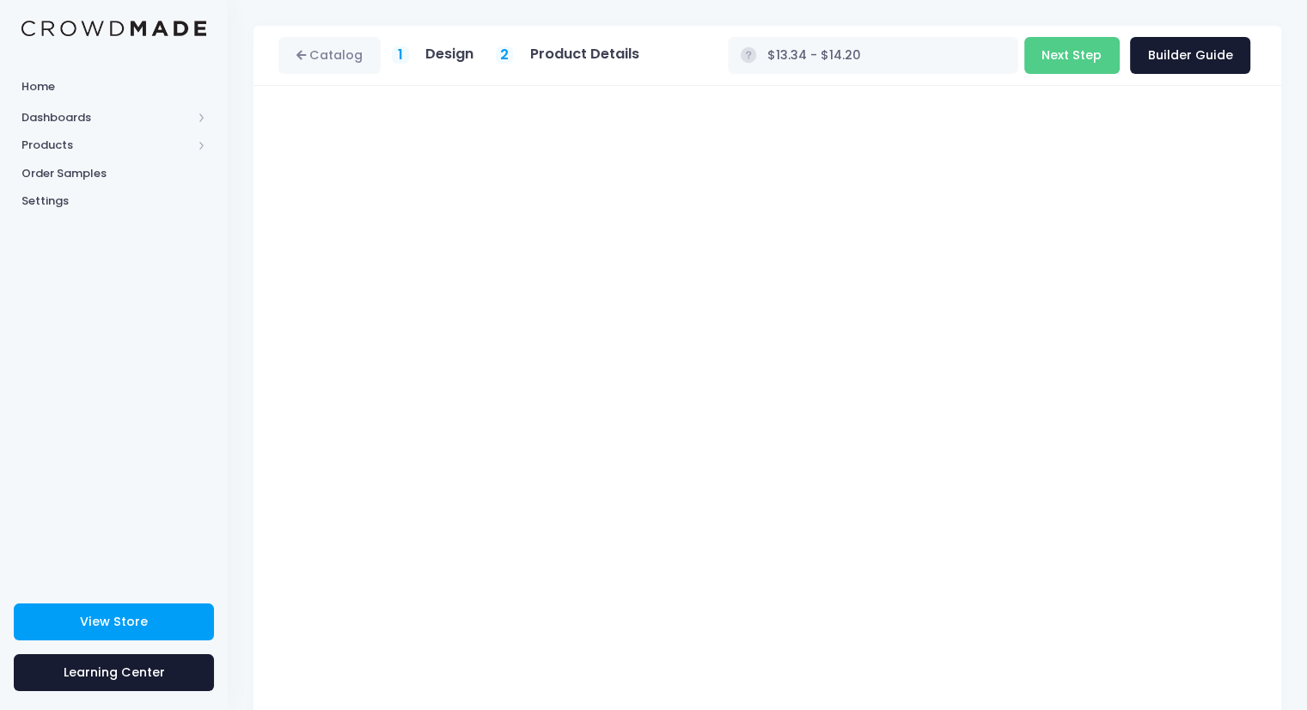
type input "$13.07 - $14.20"
click at [1088, 65] on button "Next Step" at bounding box center [1071, 55] width 95 height 37
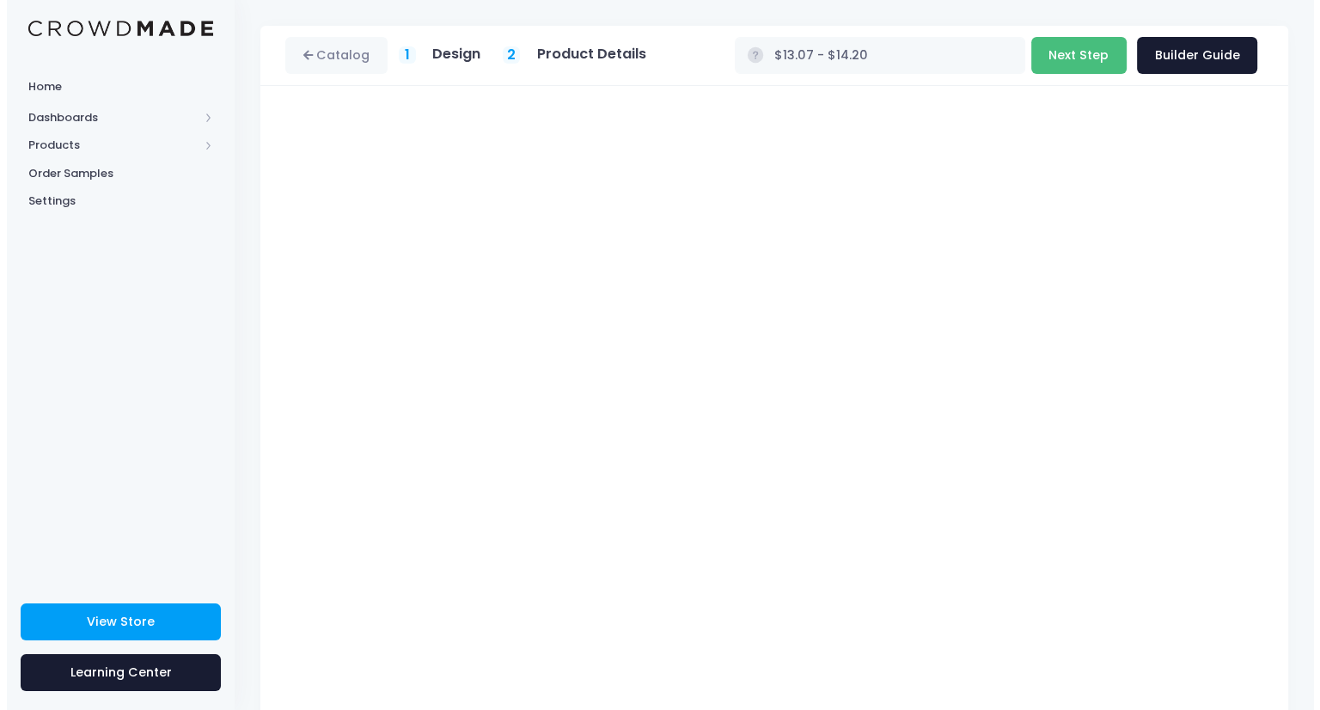
scroll to position [0, 0]
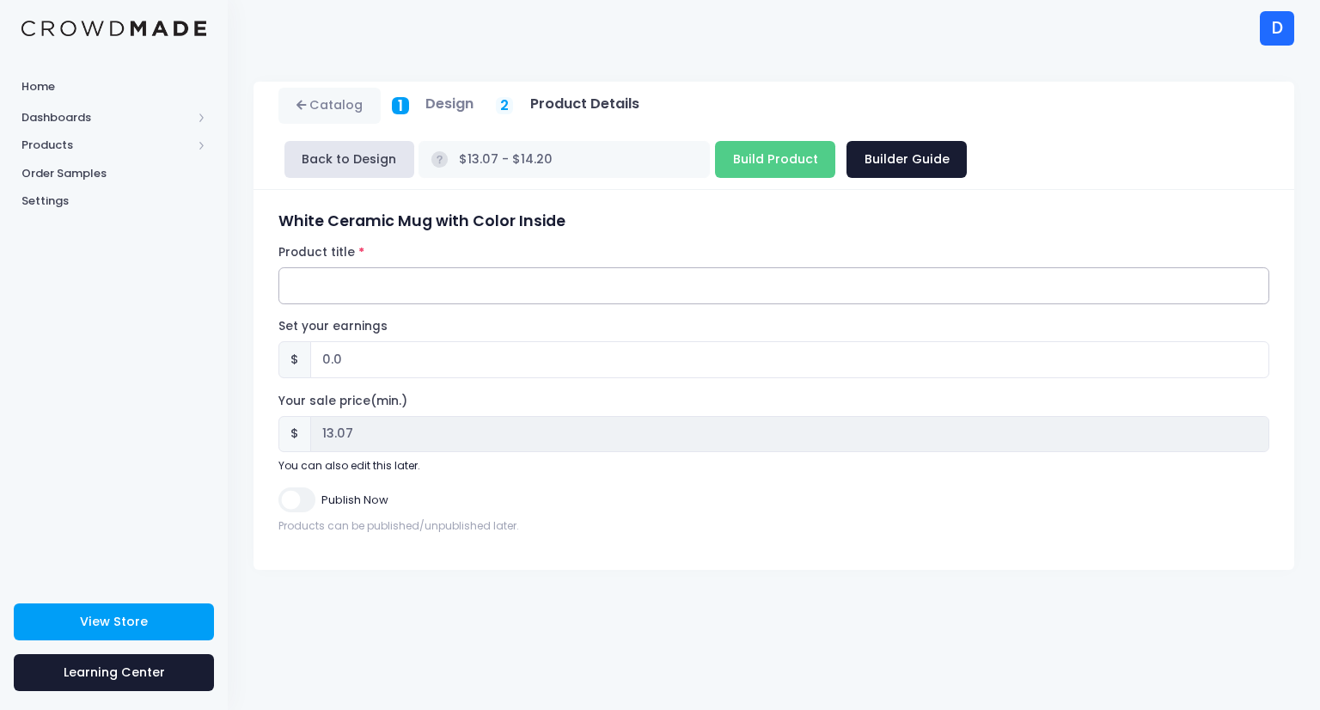
click at [430, 267] on input "Product title" at bounding box center [773, 285] width 991 height 37
paste input "8-24-25 NCE Prep Course, SUN, 1-3p EST Sep 7, 2025 01:06 PM Eastern Time Video …"
type input ""Therapist Loading...Please Wait" World Changers Mug"
click at [326, 341] on input "0.0" at bounding box center [789, 359] width 959 height 37
type input "4.0"
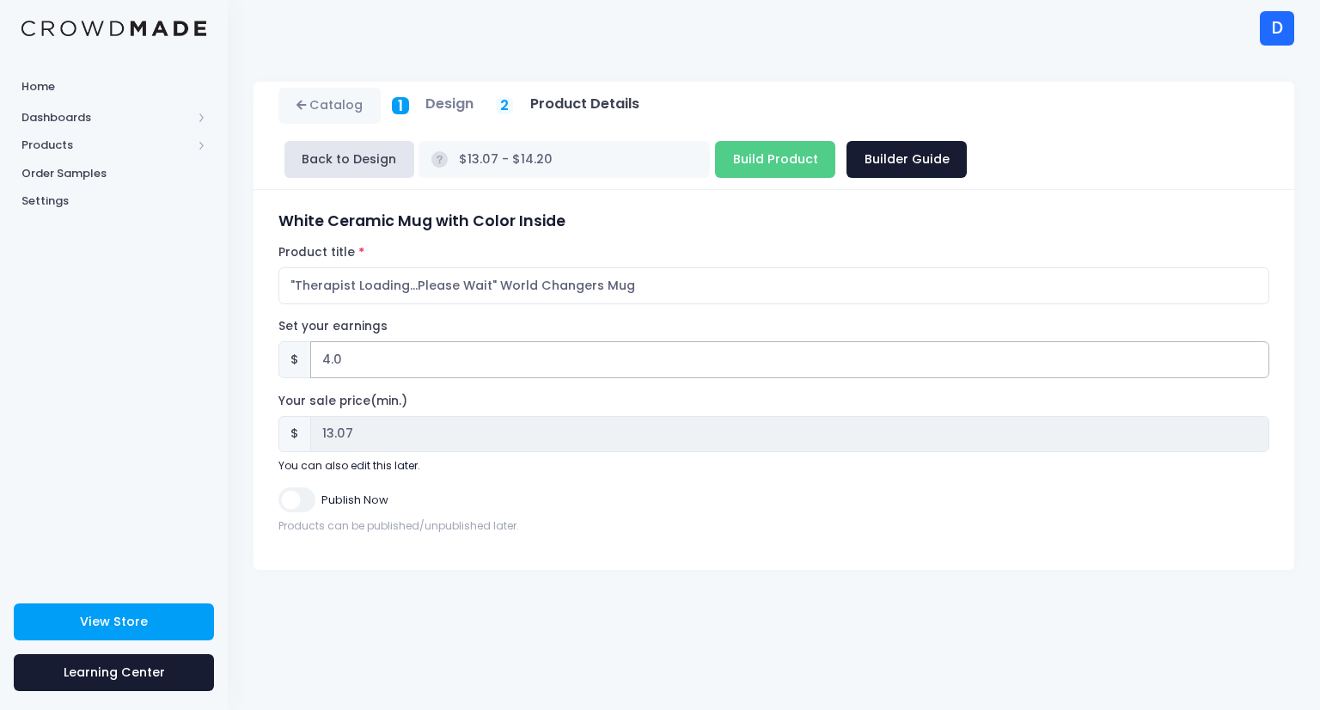
type input "$17.07 - $18.20"
type input "17.07"
type input "4.0"
click at [835, 141] on input "Build Product" at bounding box center [775, 159] width 120 height 37
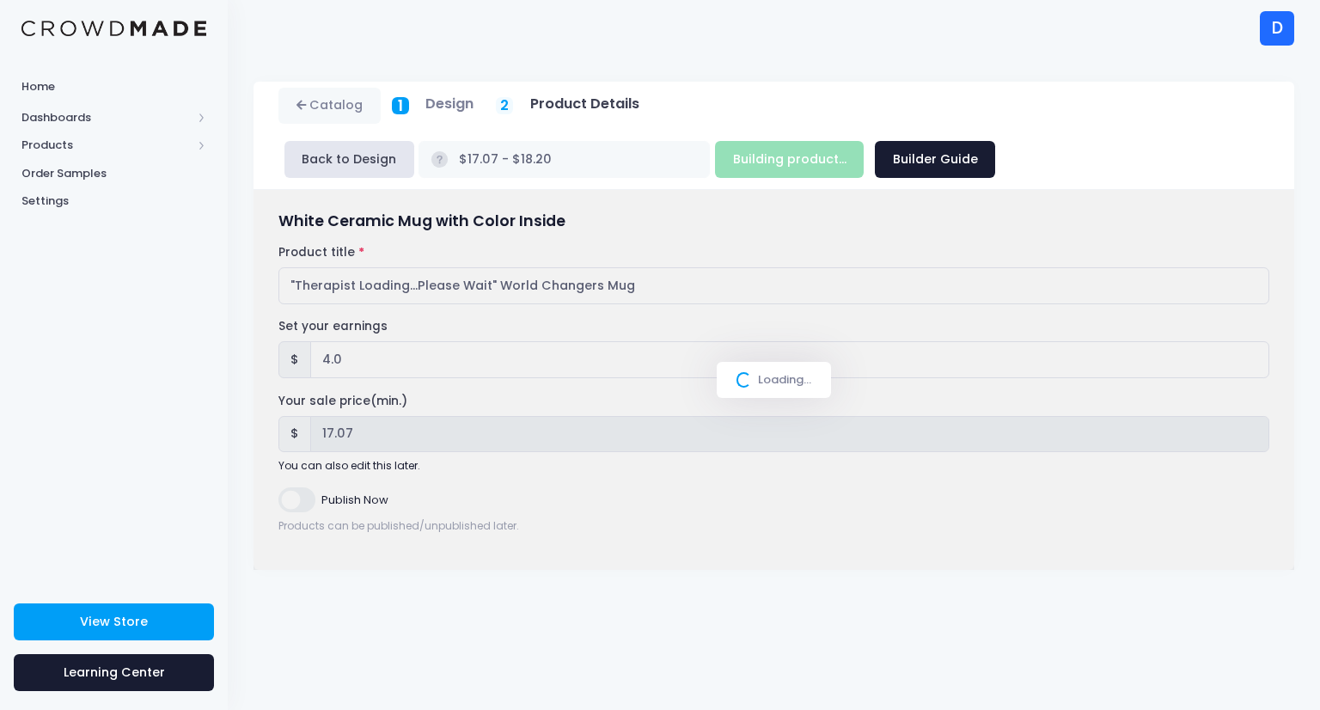
type input "Build Product"
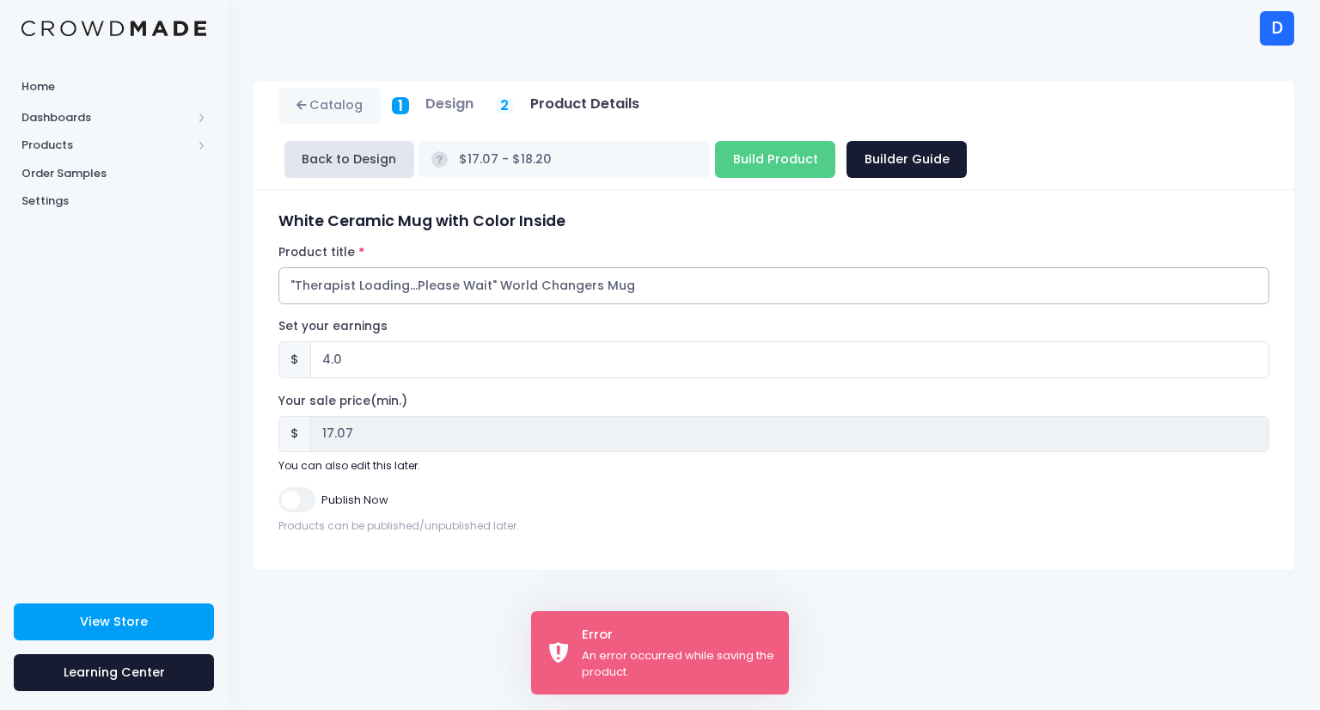
click at [594, 267] on input ""Therapist Loading...Please Wait" World Changers Mug" at bounding box center [773, 285] width 991 height 37
click at [325, 341] on input "4.0" at bounding box center [789, 359] width 959 height 37
type input ".0"
type input "$13.07 - $14.20"
type input "13.07"
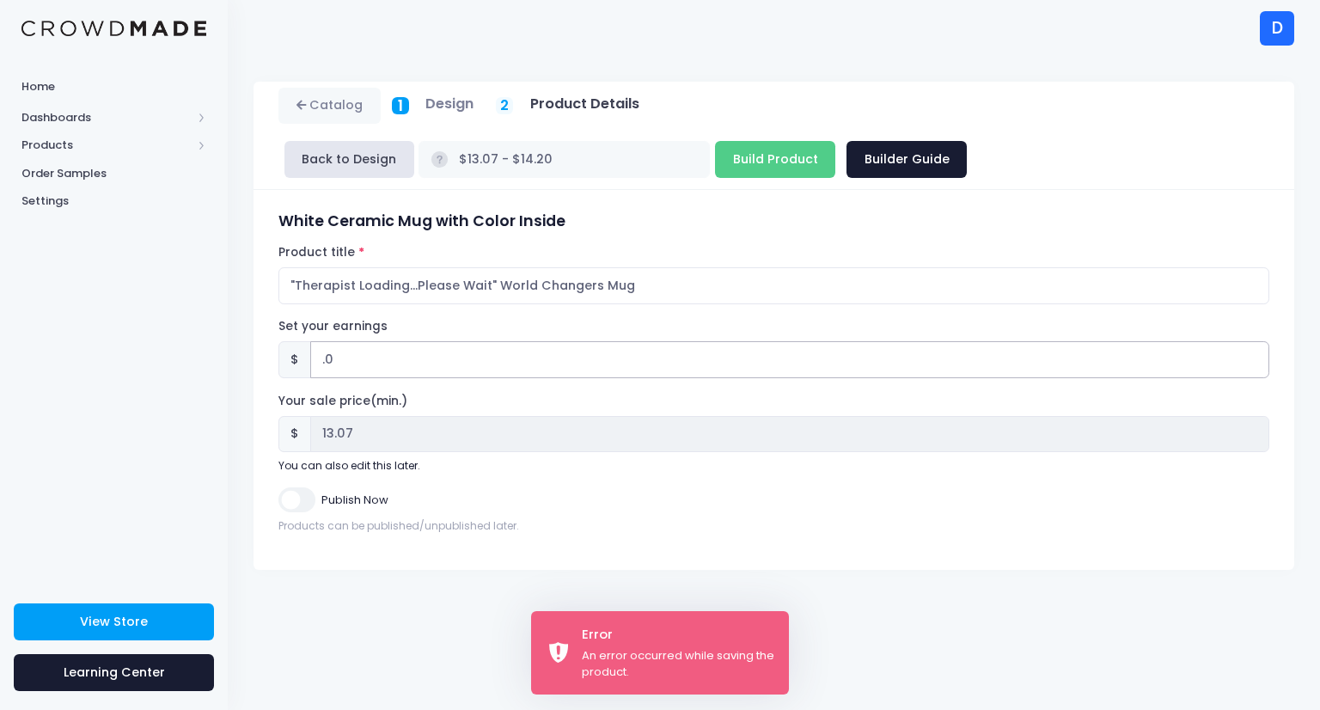
type input "3.0"
type input "$16.07 - $17.20"
type input "16.07"
type input "3.0"
click at [835, 141] on input "Build Product" at bounding box center [775, 159] width 120 height 37
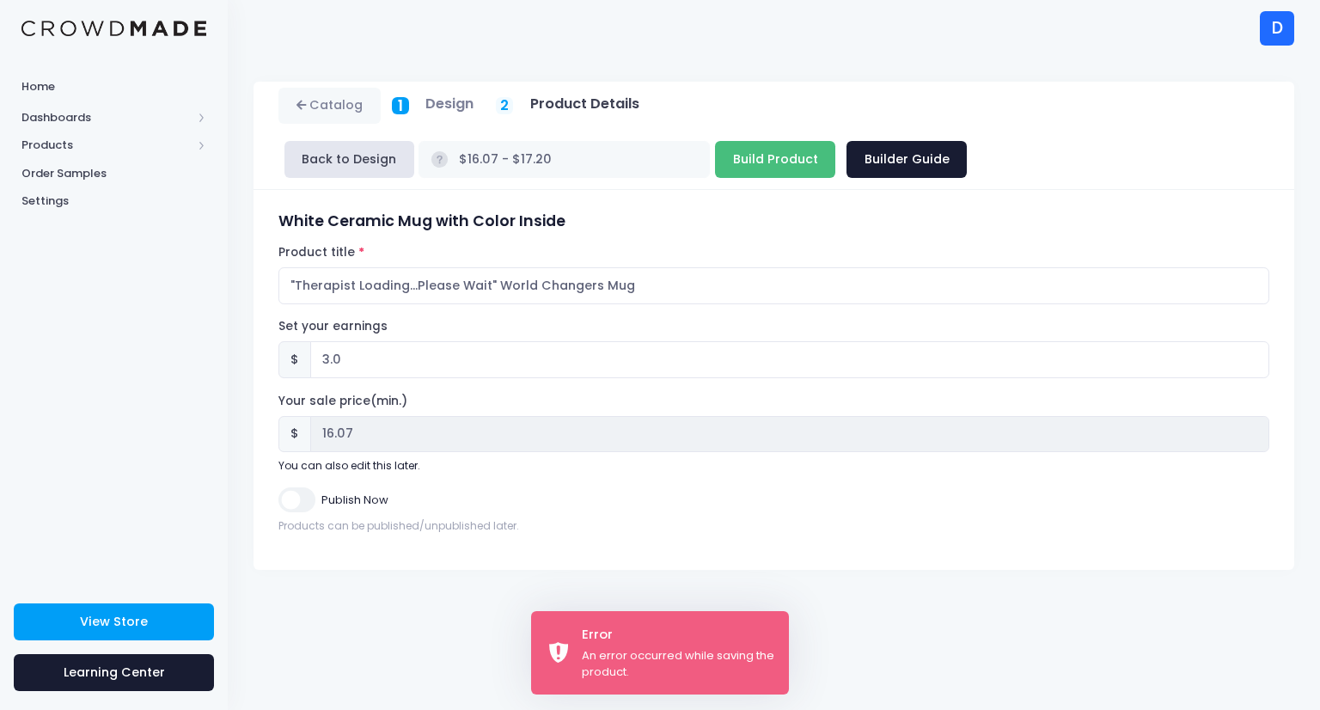
type input "Building product..."
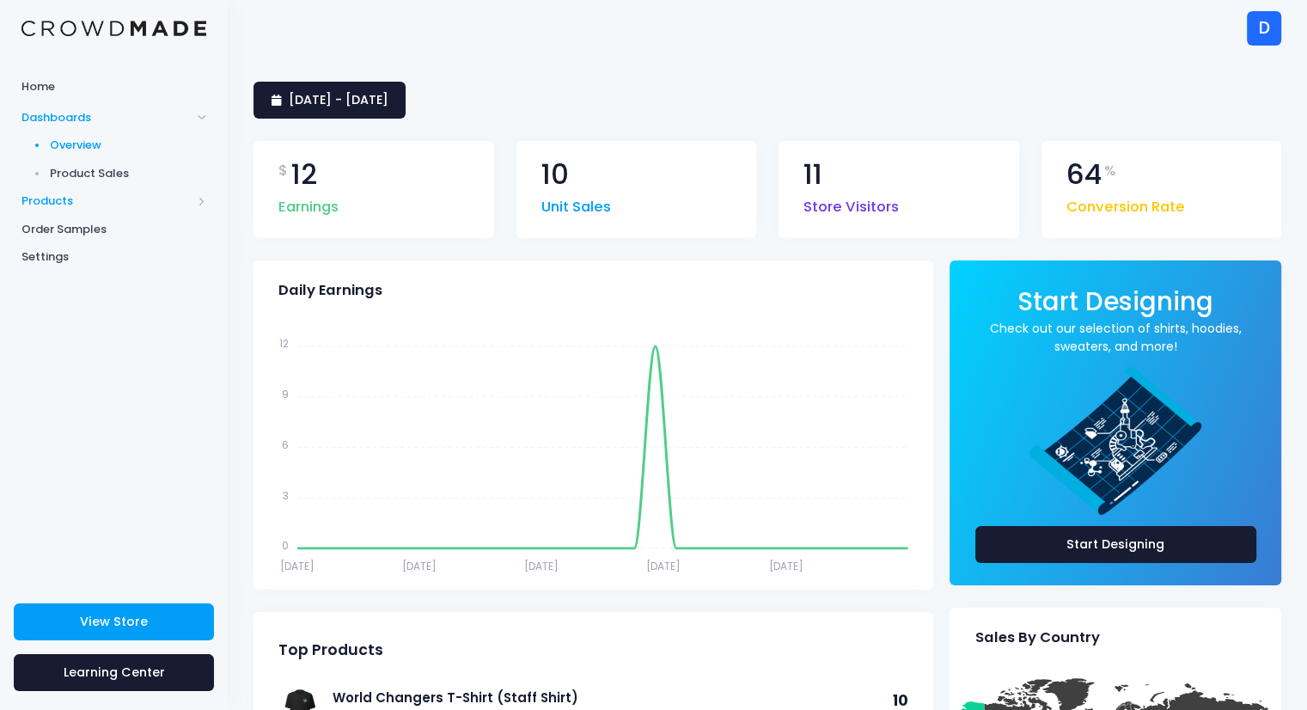
click at [53, 198] on span "Products" at bounding box center [106, 200] width 170 height 17
click at [82, 199] on span "Product Editor" at bounding box center [128, 200] width 157 height 17
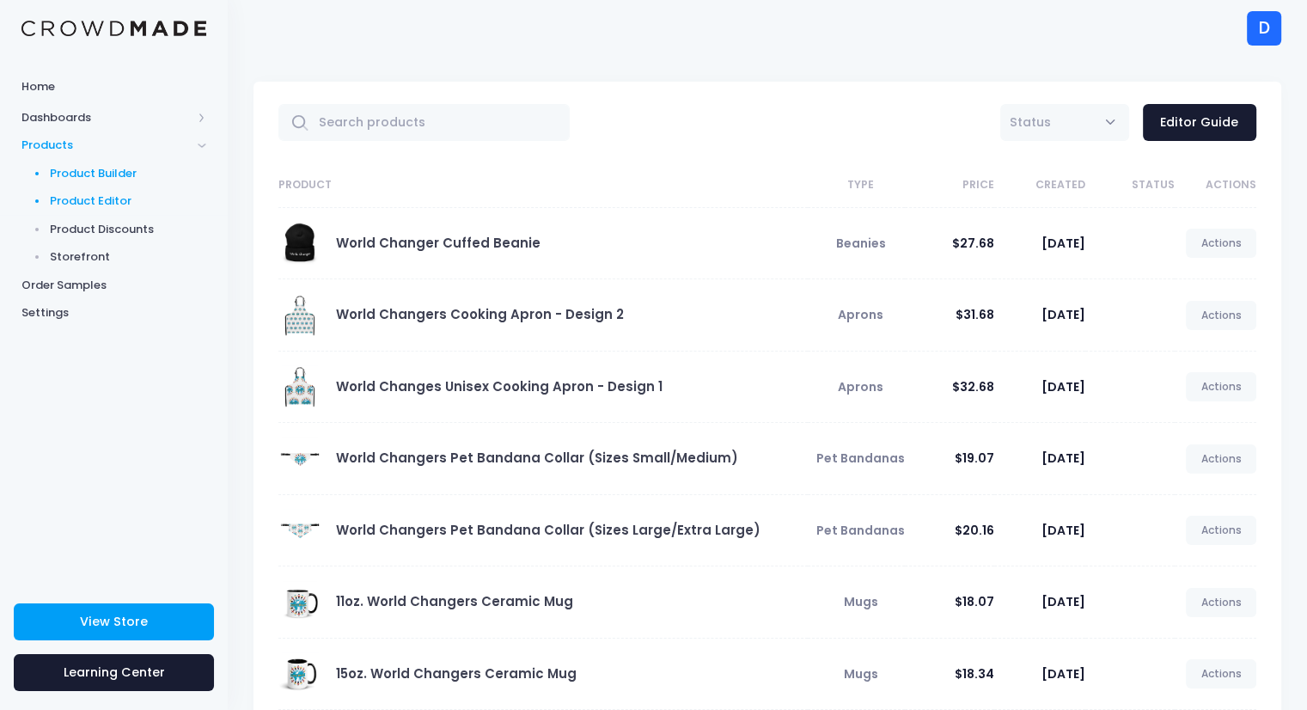
click at [121, 173] on span "Product Builder" at bounding box center [128, 173] width 157 height 17
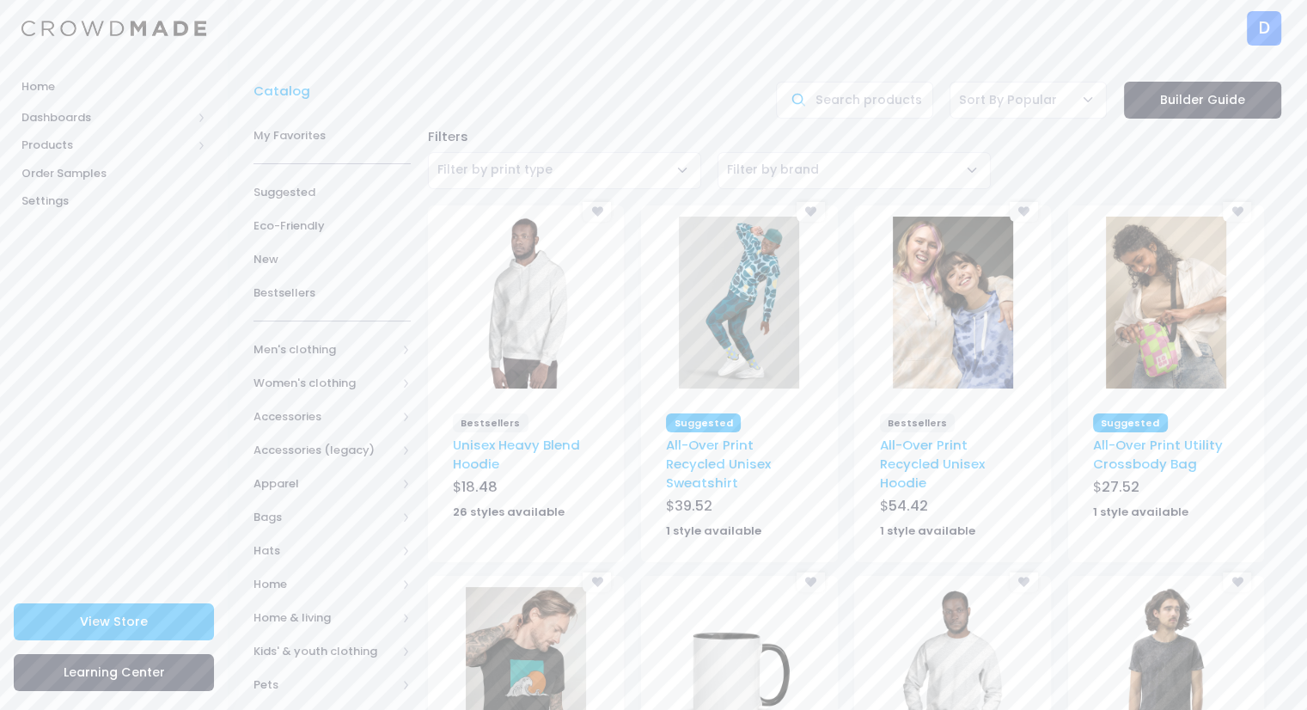
click at [1203, 101] on link "Builder Guide" at bounding box center [1202, 100] width 157 height 37
click at [97, 143] on span "Products" at bounding box center [106, 145] width 170 height 17
click at [94, 174] on span "Product Builder" at bounding box center [128, 173] width 157 height 17
click at [33, 143] on span "Products" at bounding box center [106, 145] width 170 height 17
click at [710, 654] on img at bounding box center [739, 673] width 120 height 172
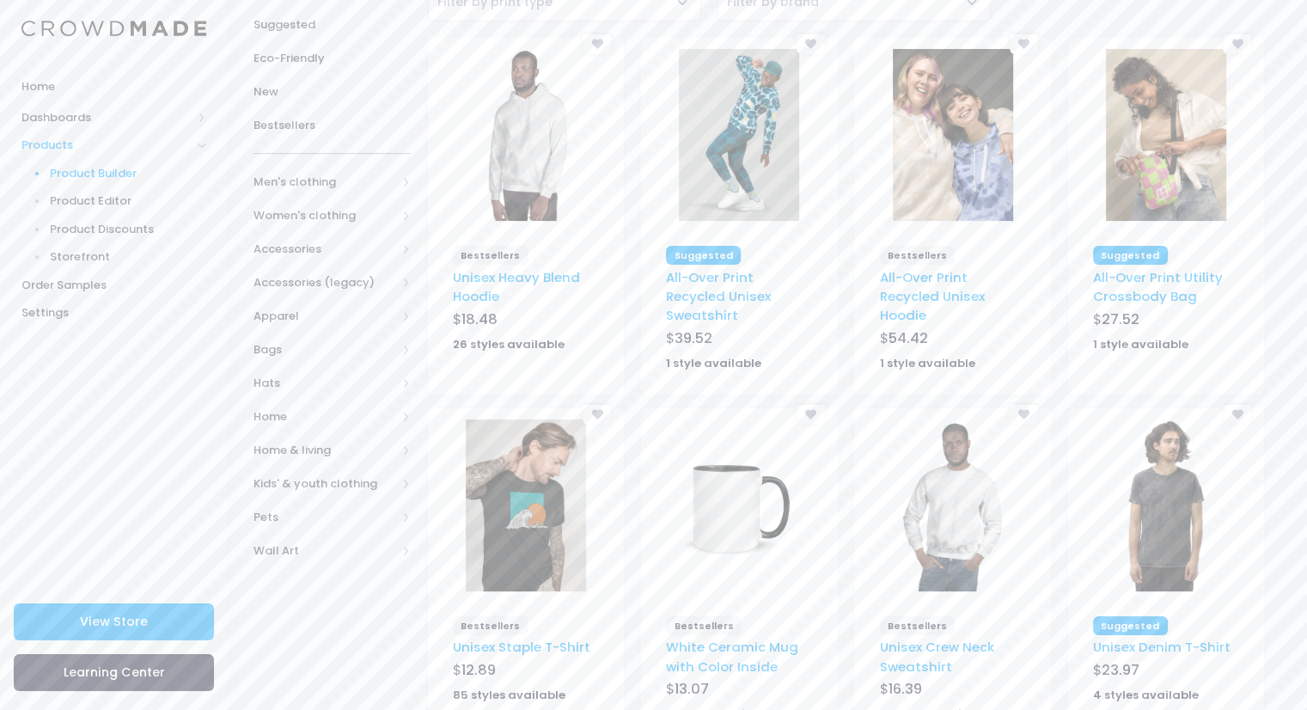
scroll to position [192, 0]
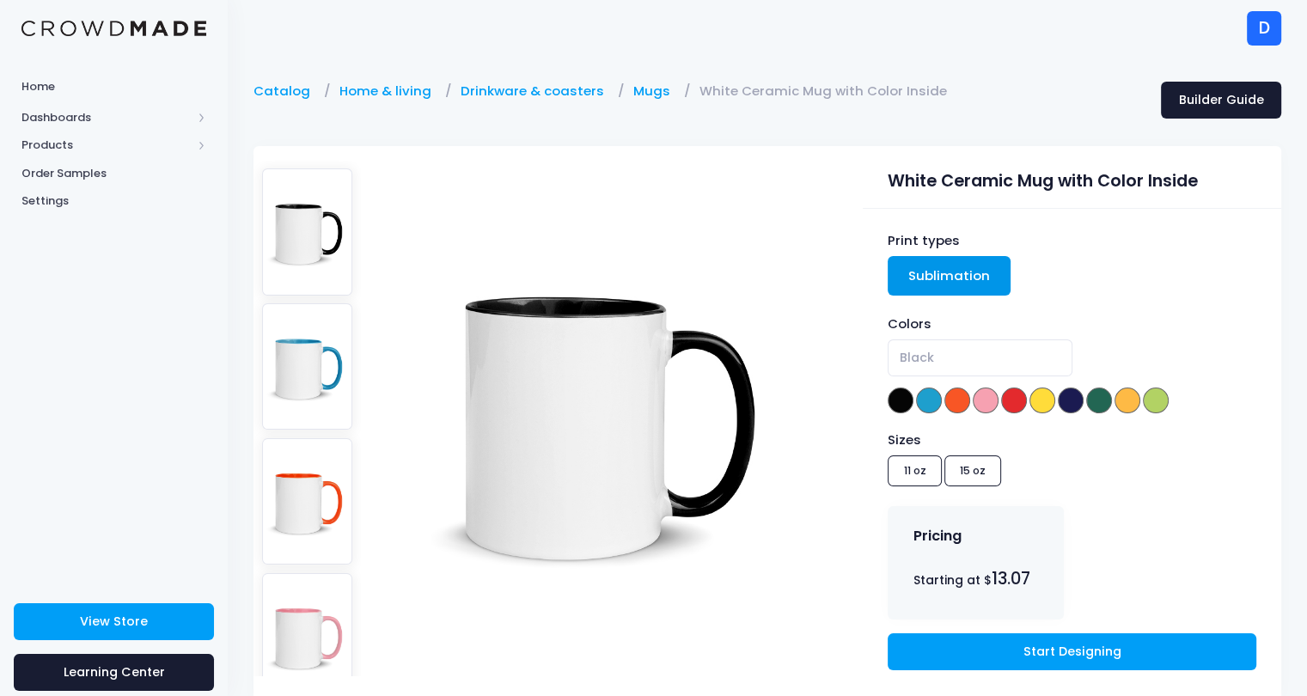
click at [914, 472] on div "Sizes 11 oz 15 oz" at bounding box center [1071, 461] width 368 height 62
click at [978, 653] on link "Start Designing" at bounding box center [1071, 651] width 368 height 37
click at [946, 659] on link "Start Designing" at bounding box center [1071, 651] width 368 height 37
click at [952, 656] on link "Start Designing" at bounding box center [1071, 651] width 368 height 37
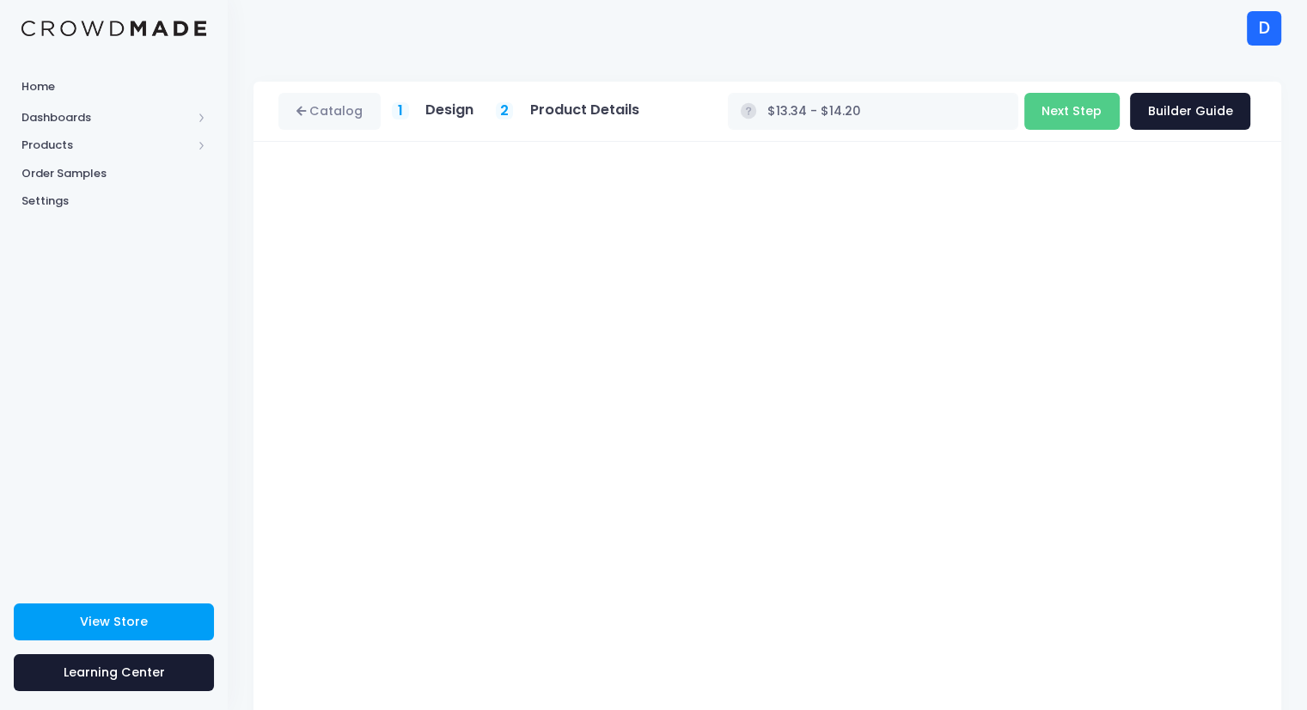
scroll to position [56, 0]
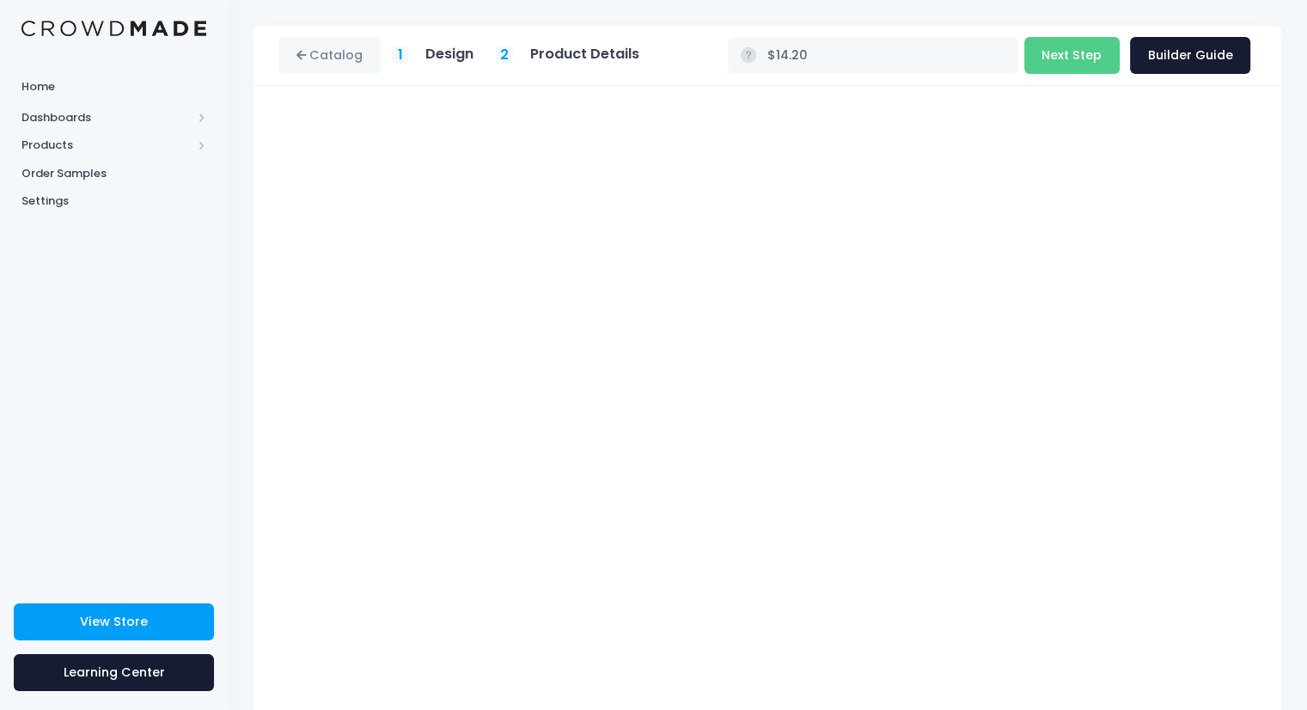
type input "$13.07 - $14.20"
click at [1077, 52] on button "Next Step" at bounding box center [1071, 55] width 95 height 37
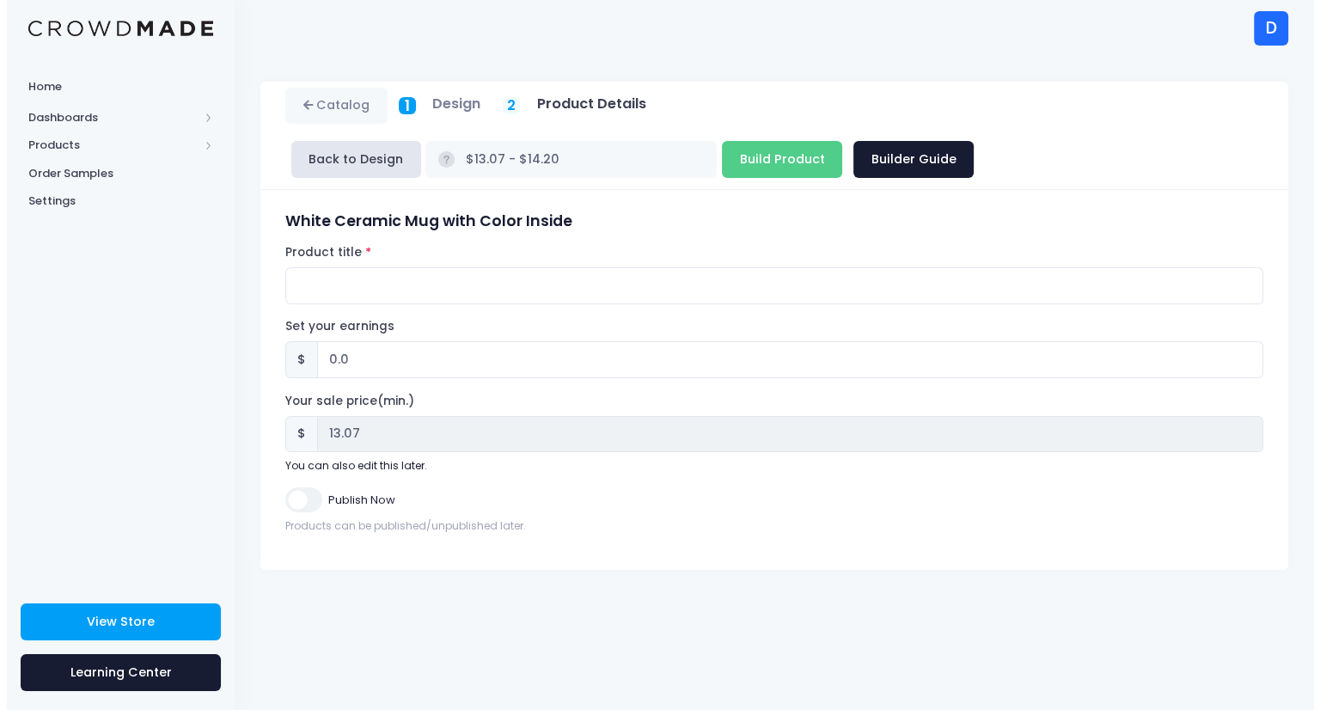
scroll to position [0, 0]
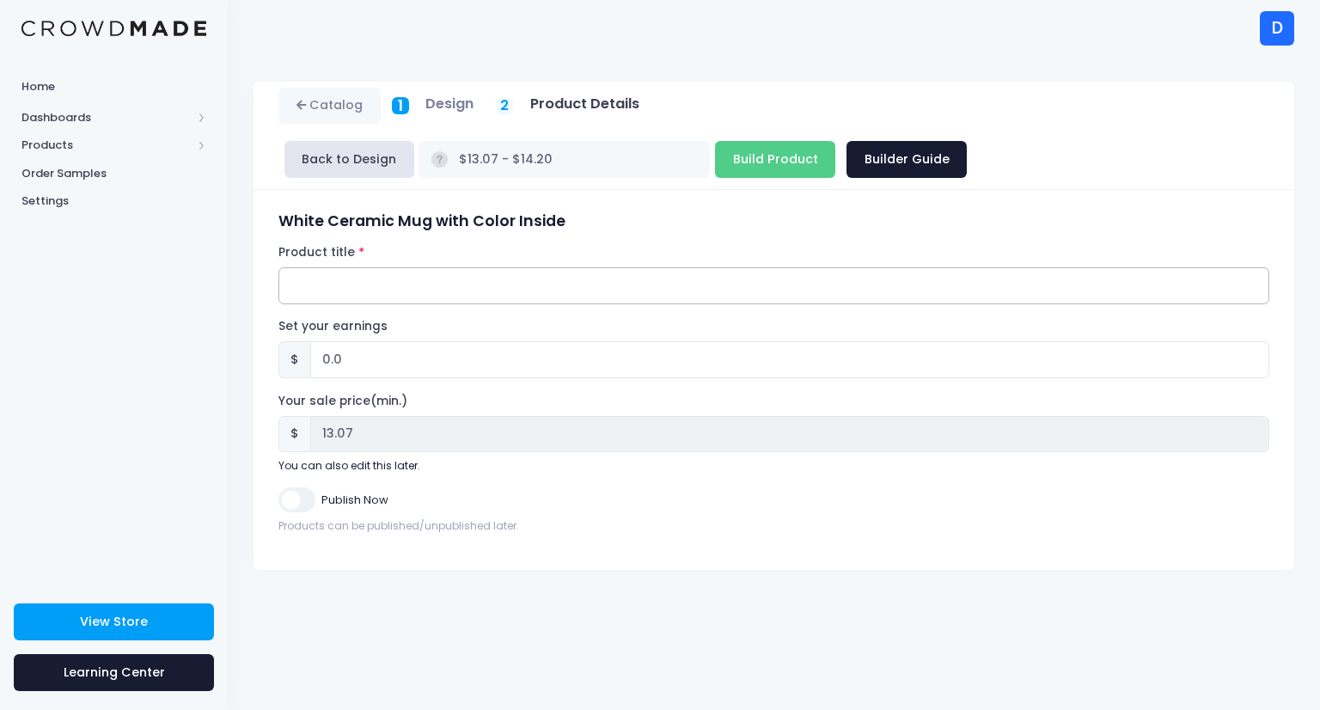
click at [392, 267] on input "Product title" at bounding box center [773, 285] width 991 height 37
paste input "[DATE] NCE Prep Course, SUN, 1-3p EST [DATE] 01:06 PM Eastern Time Video link […"
drag, startPoint x: 322, startPoint y: 238, endPoint x: 249, endPoint y: 232, distance: 73.3
click at [249, 232] on div "Catalog 1 Design 2 $" at bounding box center [774, 326] width 1092 height 488
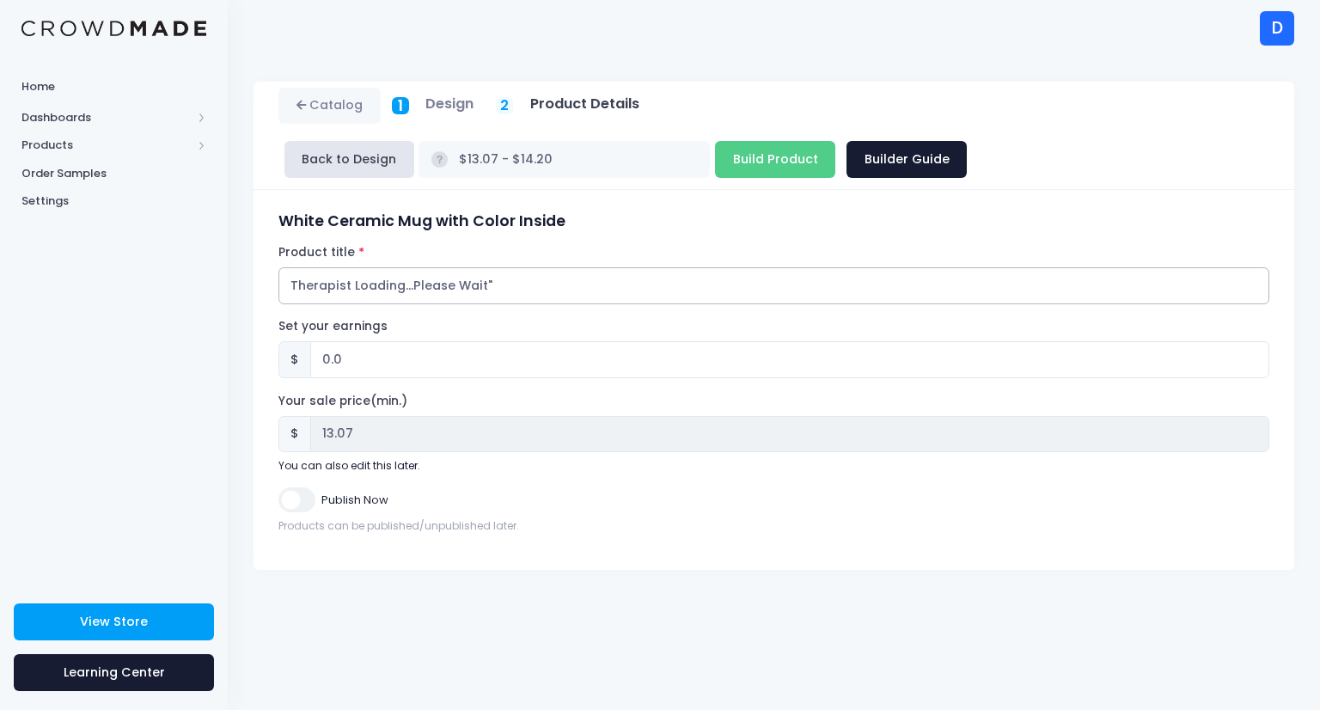
click at [299, 267] on input "Therapist Loading...Please Wait"" at bounding box center [773, 285] width 991 height 37
click at [554, 267] on input ""Therapist Loading...Please Wait"" at bounding box center [773, 285] width 991 height 37
paste input "110z. ""
click at [496, 267] on input ""Therapist Loading...Please Wait"110z." at bounding box center [773, 285] width 991 height 37
click at [527, 267] on input ""Therapist Loading...Please Wait" 110z." at bounding box center [773, 285] width 991 height 37
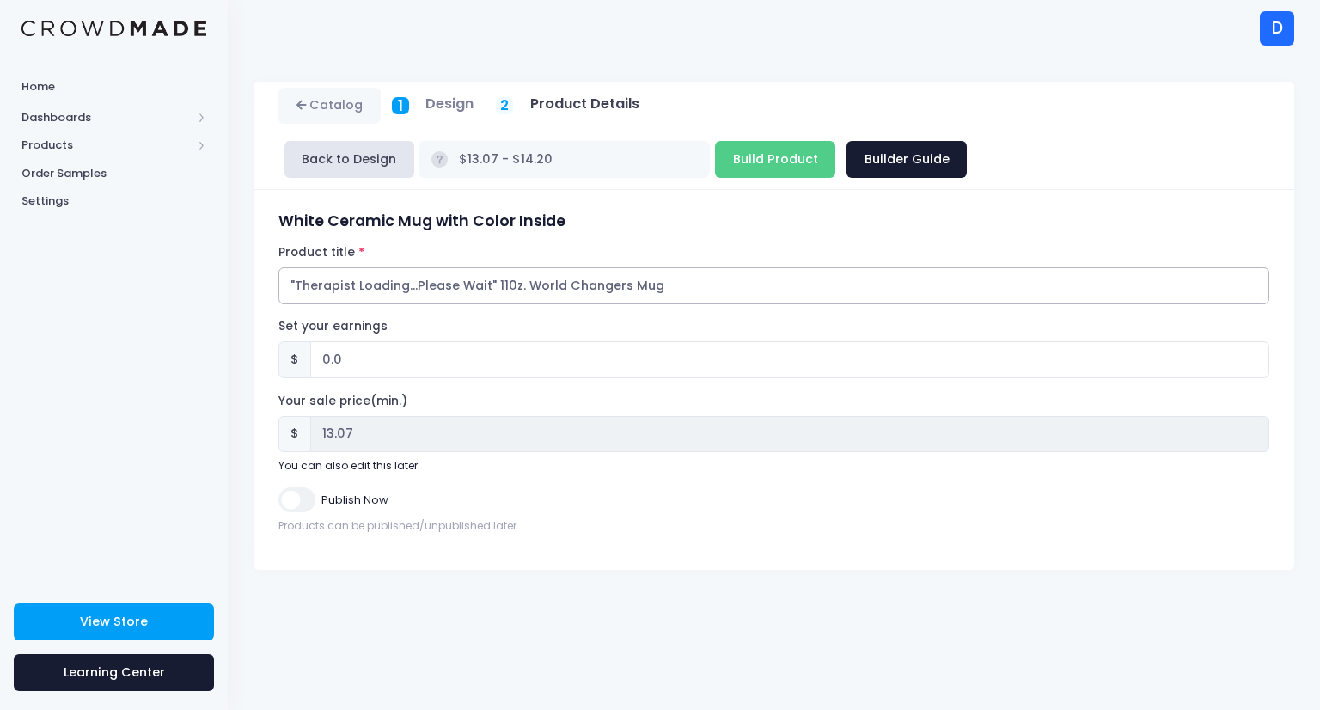
type input ""Therapist Loading...Please Wait" 110z. World Changers Mug"
click at [325, 341] on input "0.0" at bounding box center [789, 359] width 959 height 37
type input "3.0"
type input "$16.07 - $17.20"
type input "16.07"
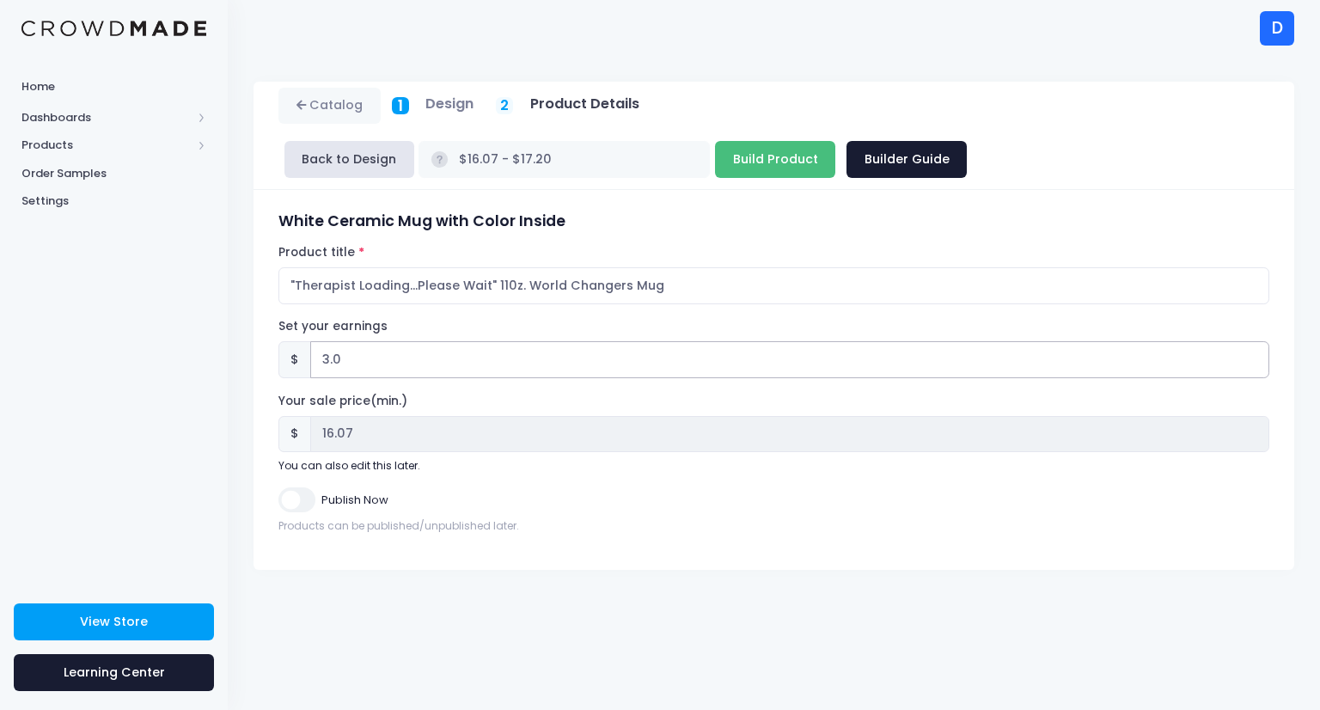
type input "3.0"
click at [835, 141] on input "Build Product" at bounding box center [775, 159] width 120 height 37
type input "Building product..."
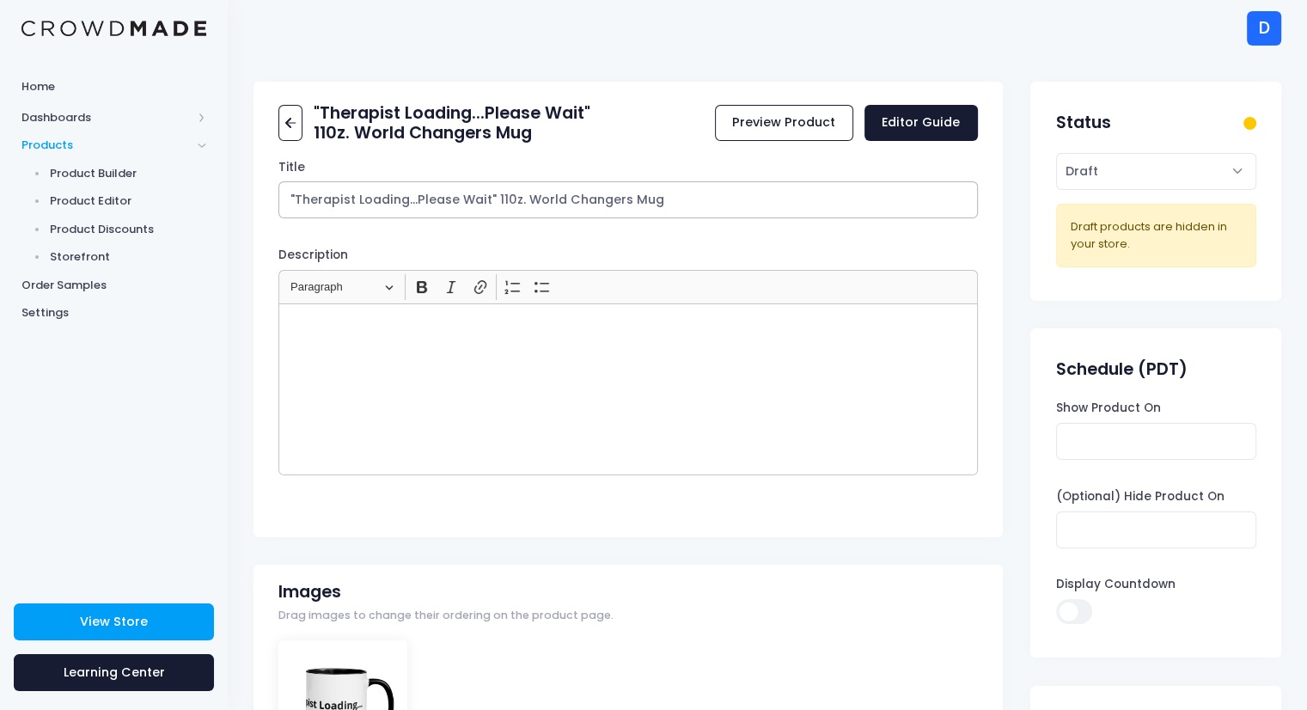
click at [506, 200] on input ""Therapist Loading...Please Wait" 110z. World Changers Mug" at bounding box center [627, 199] width 698 height 37
type input ""Therapist Loading...Please Wait" 11oz. World Changers Mug"
click at [1170, 172] on div "Status Active Draft Set the product status. Active products are visible in your…" at bounding box center [1155, 191] width 251 height 219
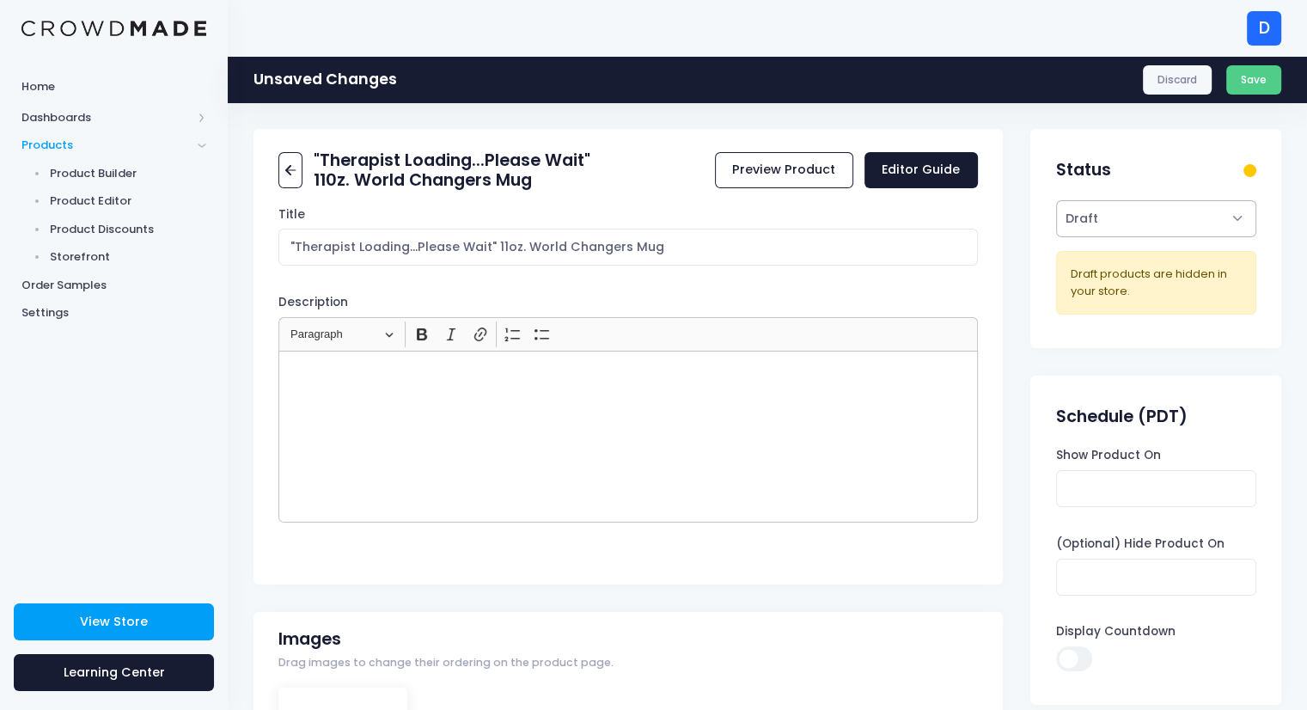
select select "active"
click at [1056, 200] on select "Active Draft" at bounding box center [1156, 218] width 200 height 37
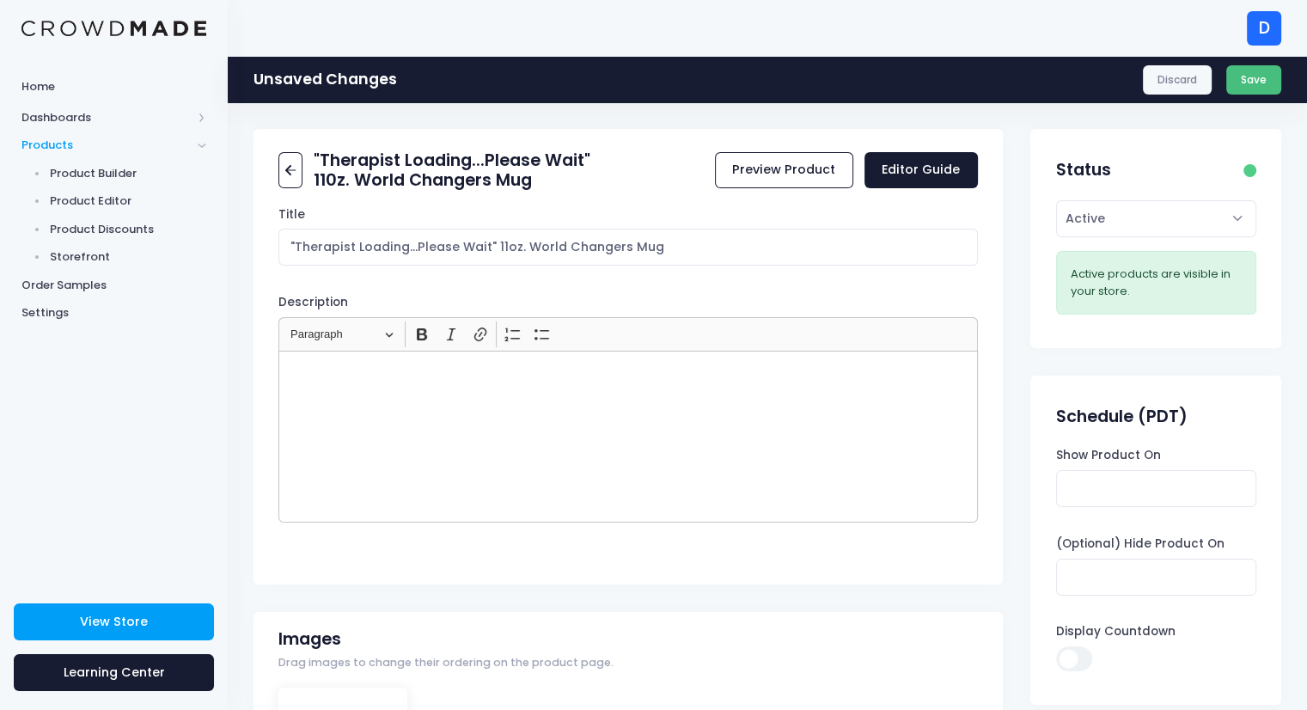
click at [1258, 73] on button "Save" at bounding box center [1254, 79] width 56 height 29
click at [1247, 84] on div "Discard Save" at bounding box center [1212, 79] width 138 height 29
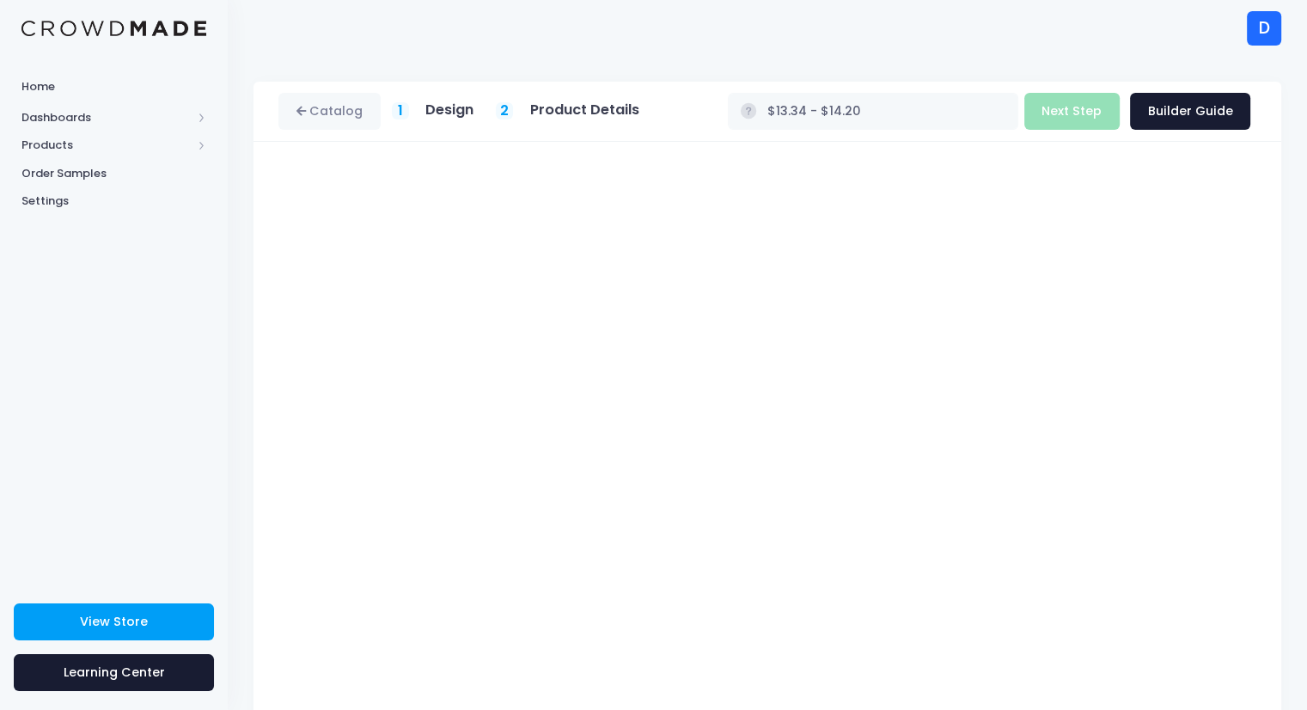
click at [276, 420] on div at bounding box center [768, 467] width 994 height 606
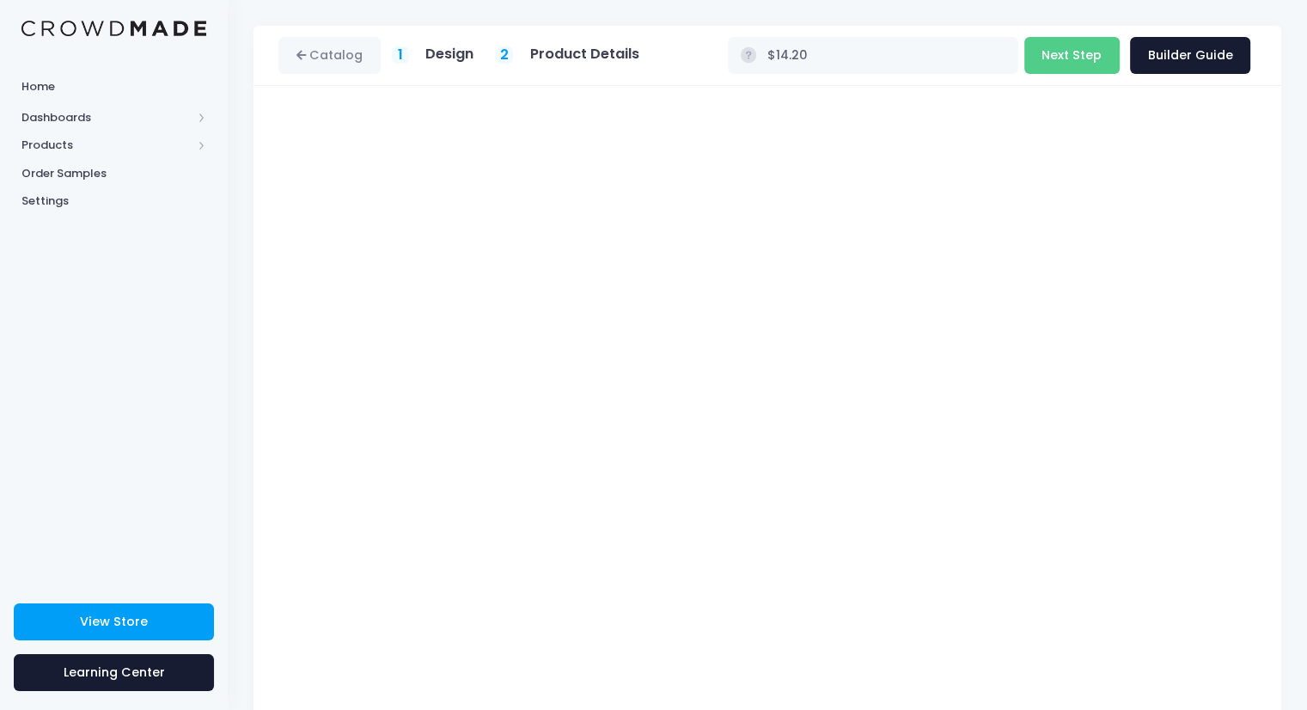
type input "$13.07 - $14.20"
click at [1066, 46] on button "Next Step" at bounding box center [1071, 55] width 95 height 37
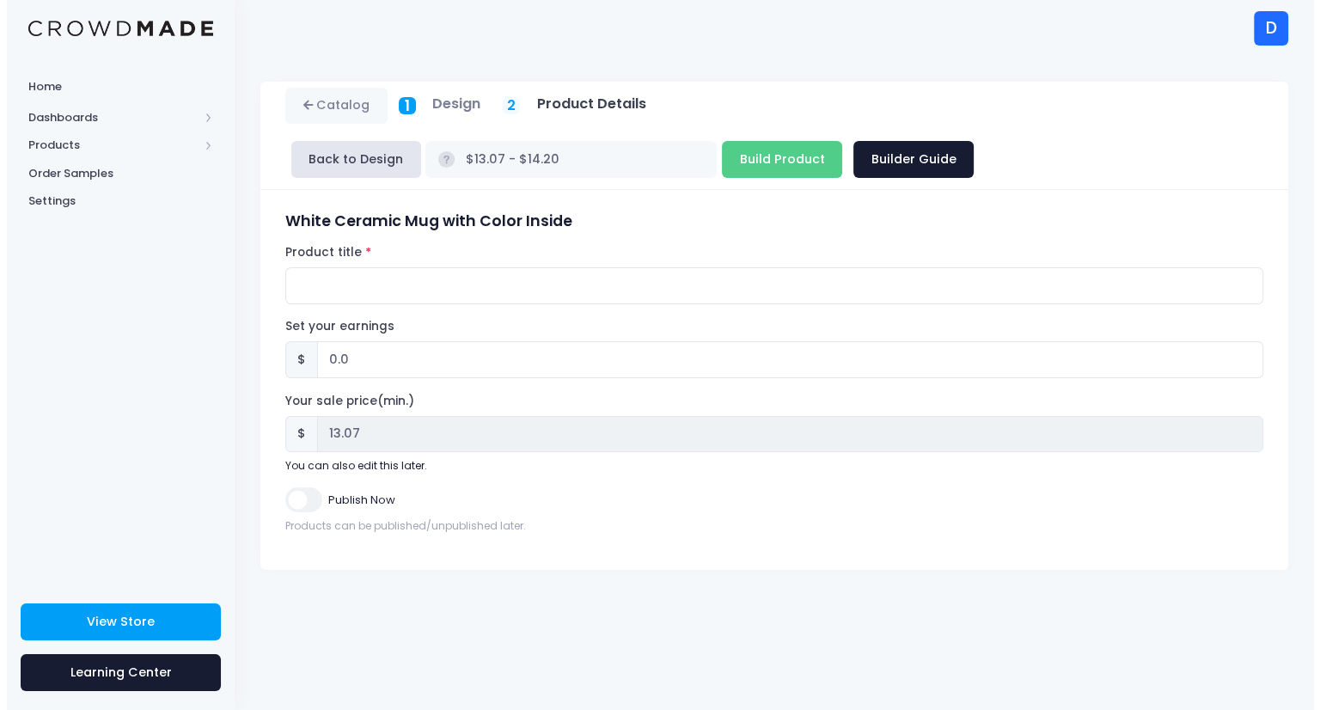
scroll to position [0, 0]
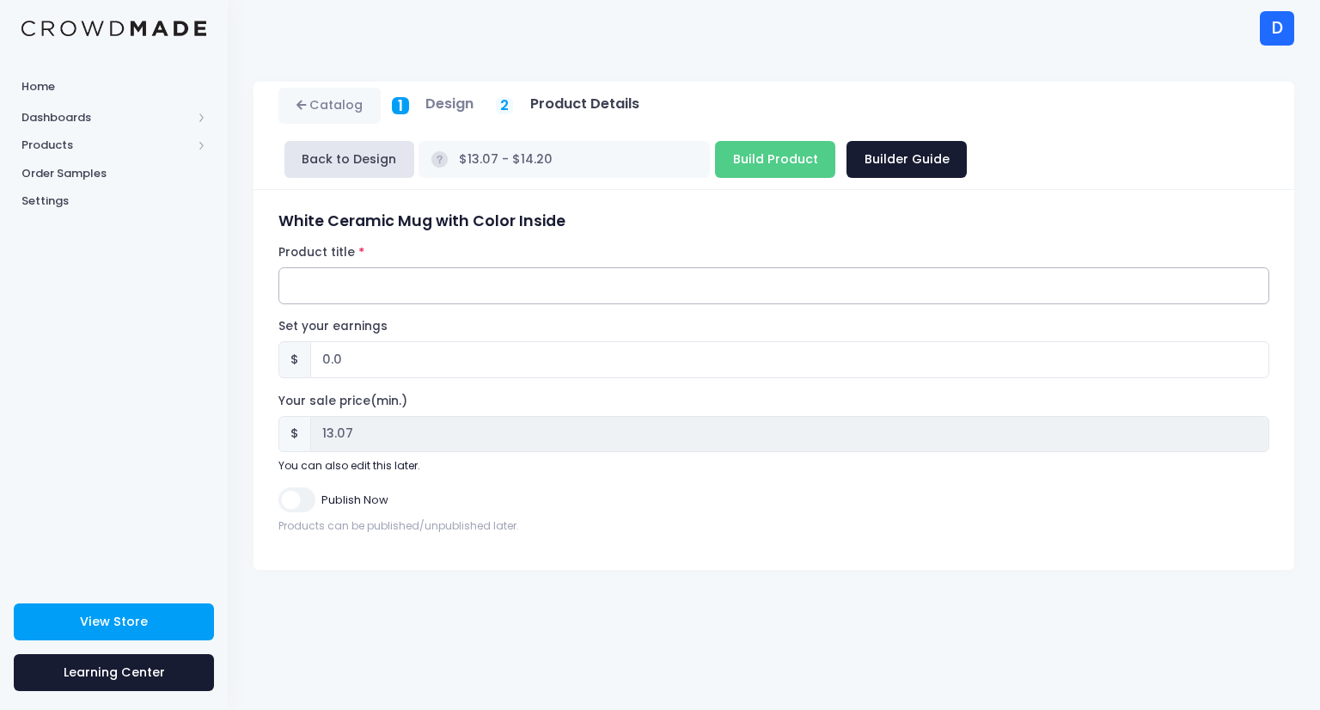
click at [470, 267] on input "Product title" at bounding box center [773, 285] width 991 height 37
type input "A"
type input ""Ask Me About My Exam" 11oz. World Changers Mug"
click at [326, 341] on input "0.0" at bounding box center [789, 359] width 959 height 37
type input "3.0"
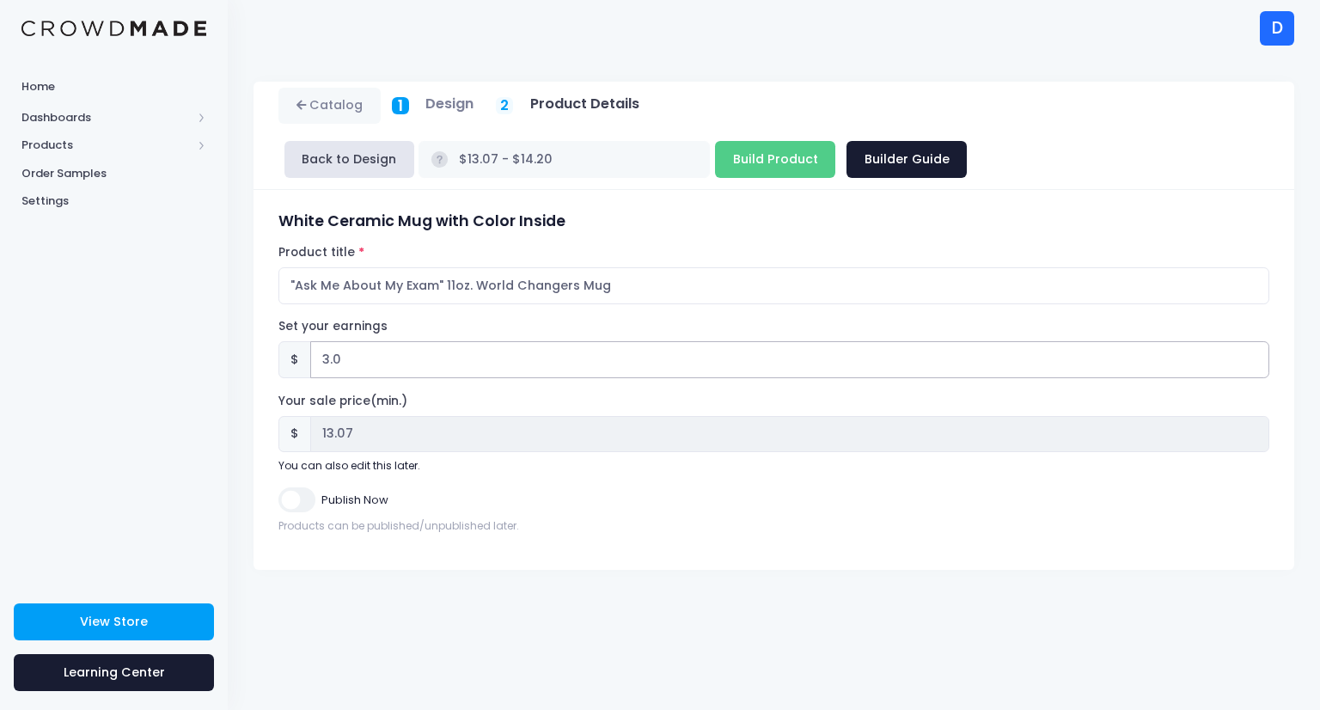
type input "$16.07 - $17.20"
type input "16.07"
type input "3.0"
click at [835, 141] on input "Build Product" at bounding box center [775, 159] width 120 height 37
type input "Building product..."
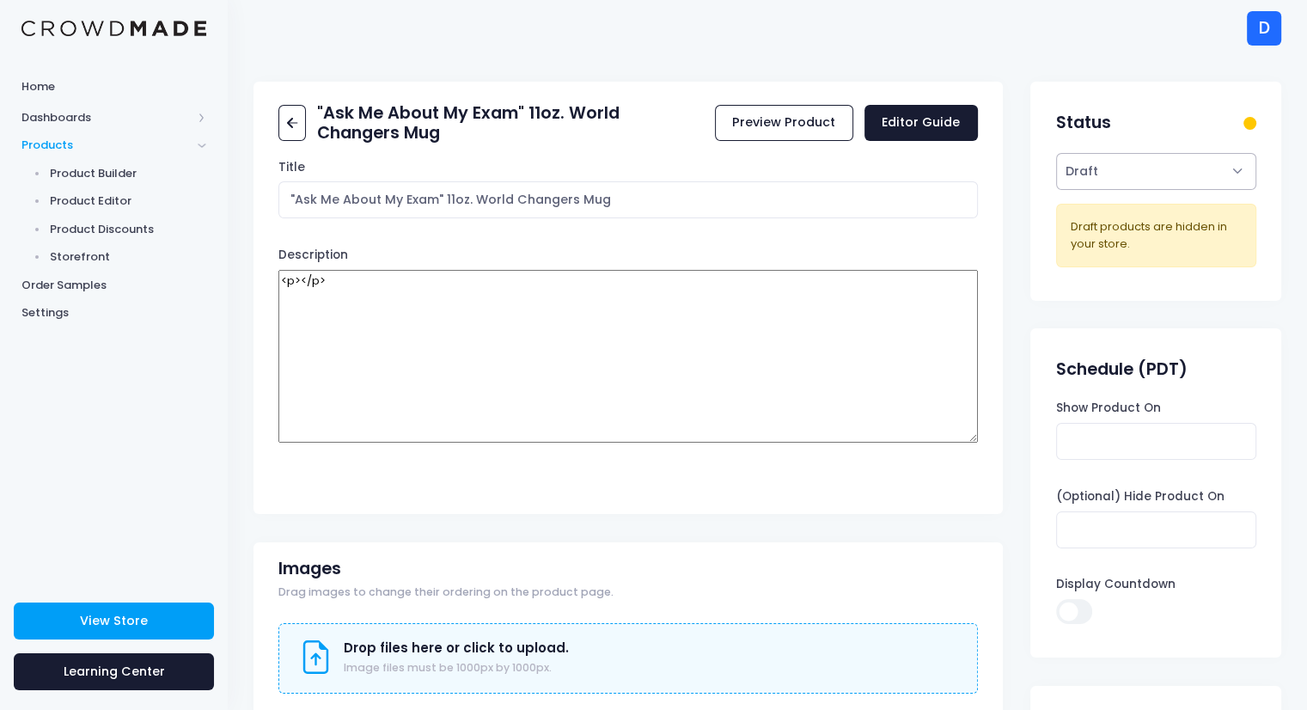
click at [1095, 156] on select "Active Draft" at bounding box center [1156, 171] width 200 height 37
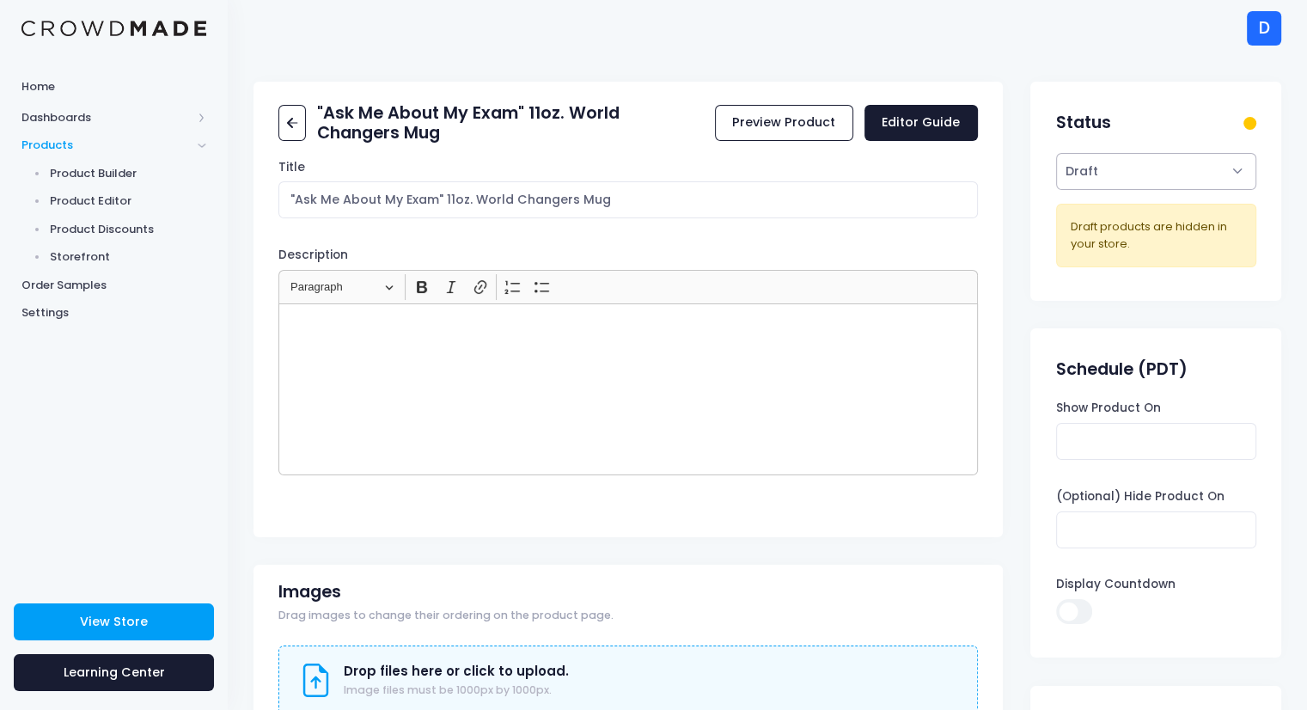
select select "active"
click at [1056, 190] on select "Active Draft" at bounding box center [1156, 171] width 200 height 37
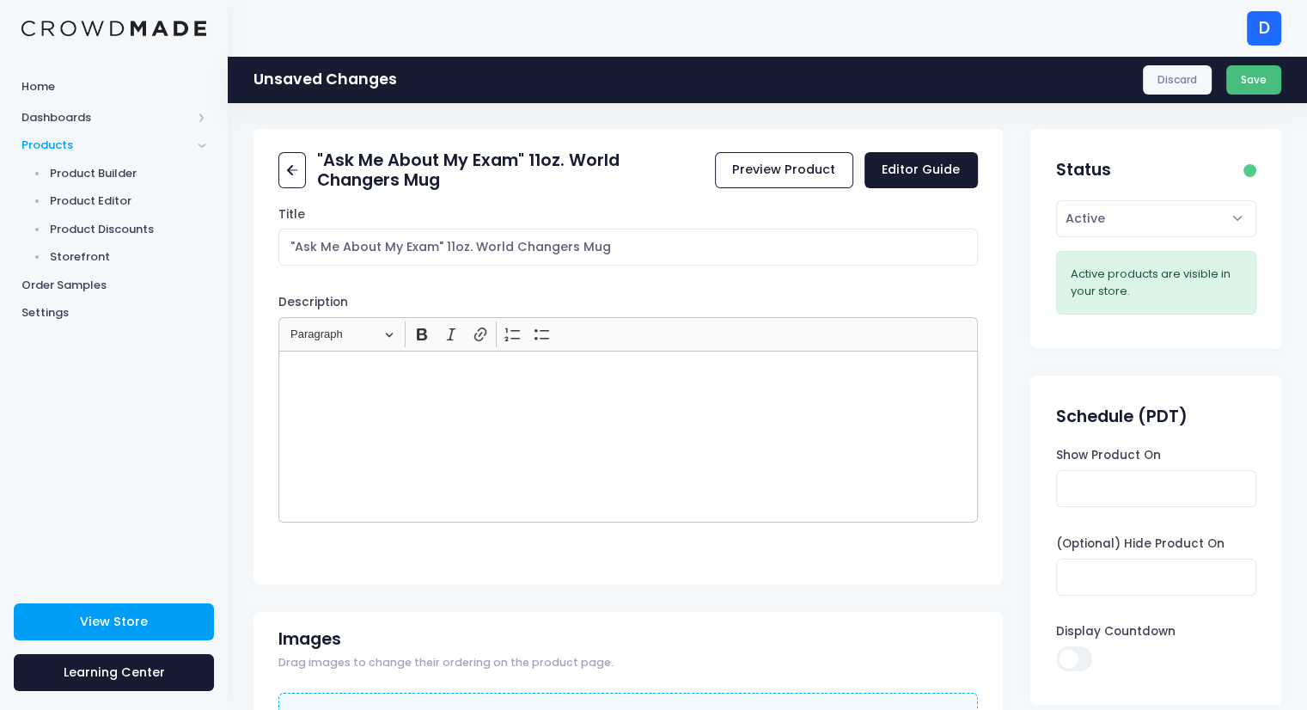
click at [1253, 82] on button "Save" at bounding box center [1254, 79] width 56 height 29
click at [70, 177] on span "Product Builder" at bounding box center [128, 173] width 157 height 17
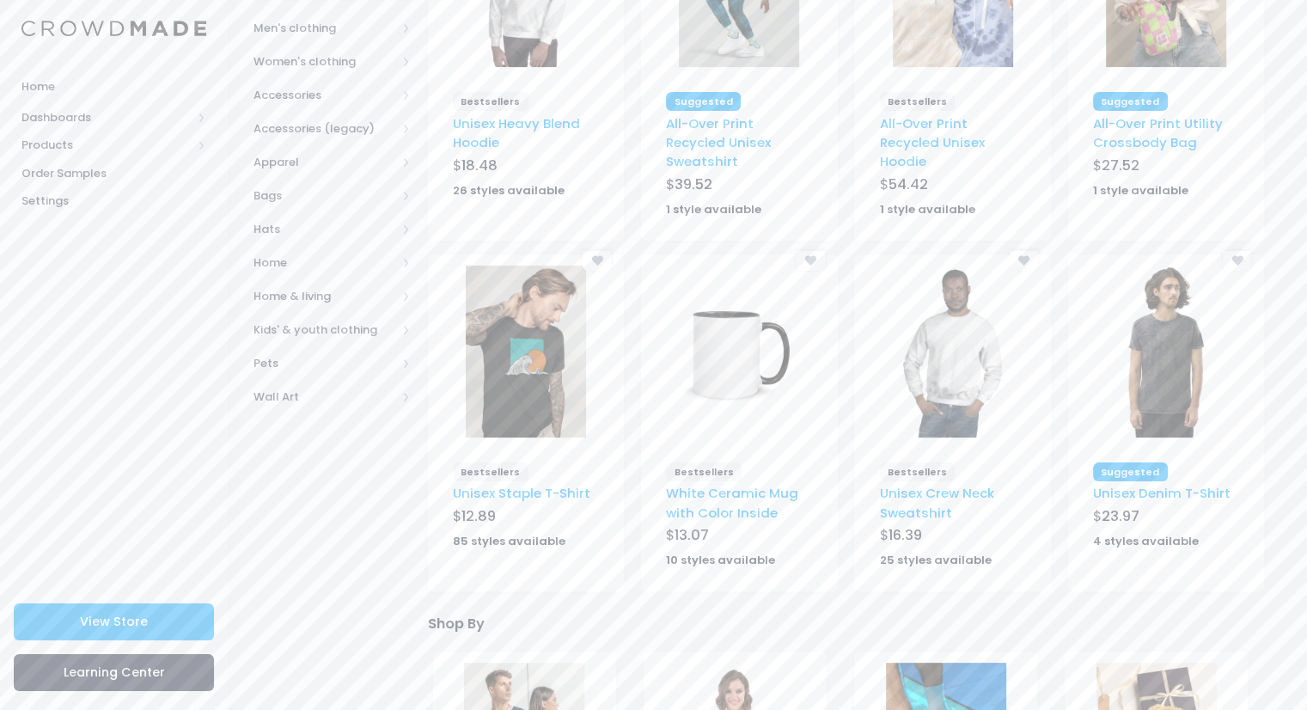
scroll to position [359, 0]
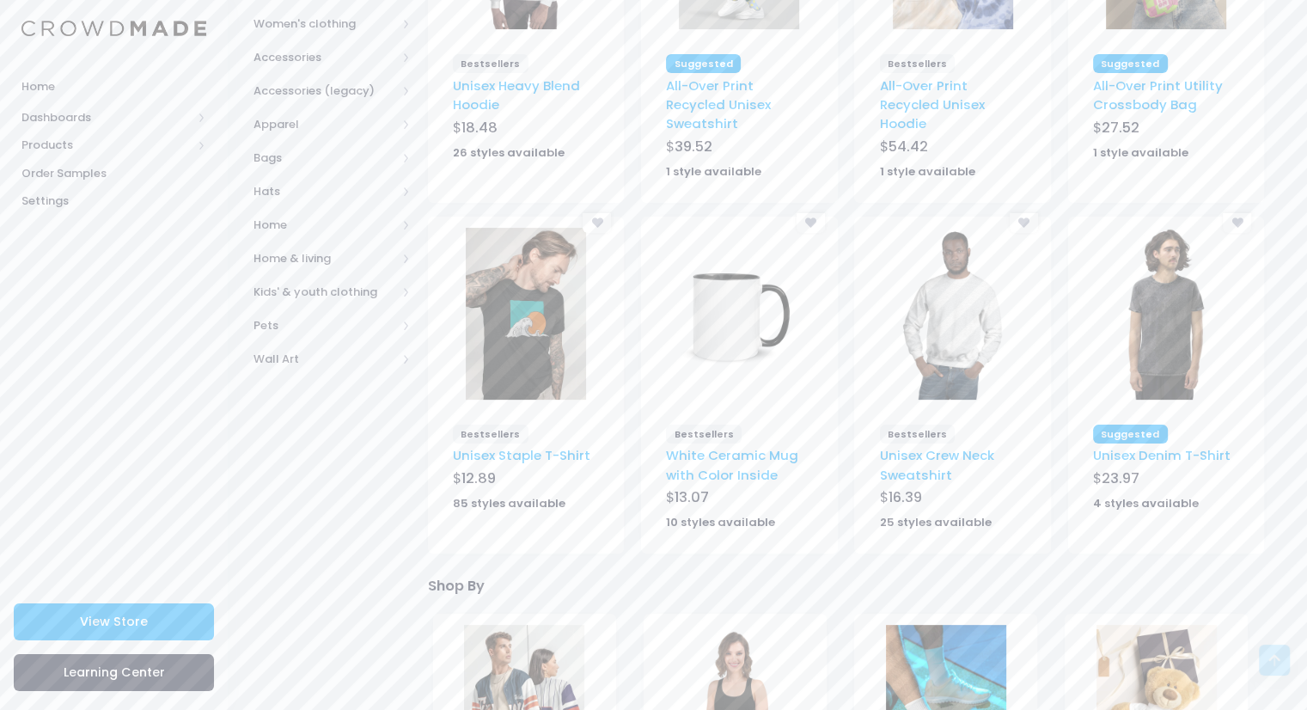
click at [509, 376] on img at bounding box center [526, 314] width 120 height 172
click at [490, 461] on link "Unisex Staple T-Shirt" at bounding box center [521, 455] width 137 height 18
click at [514, 351] on img at bounding box center [526, 314] width 120 height 172
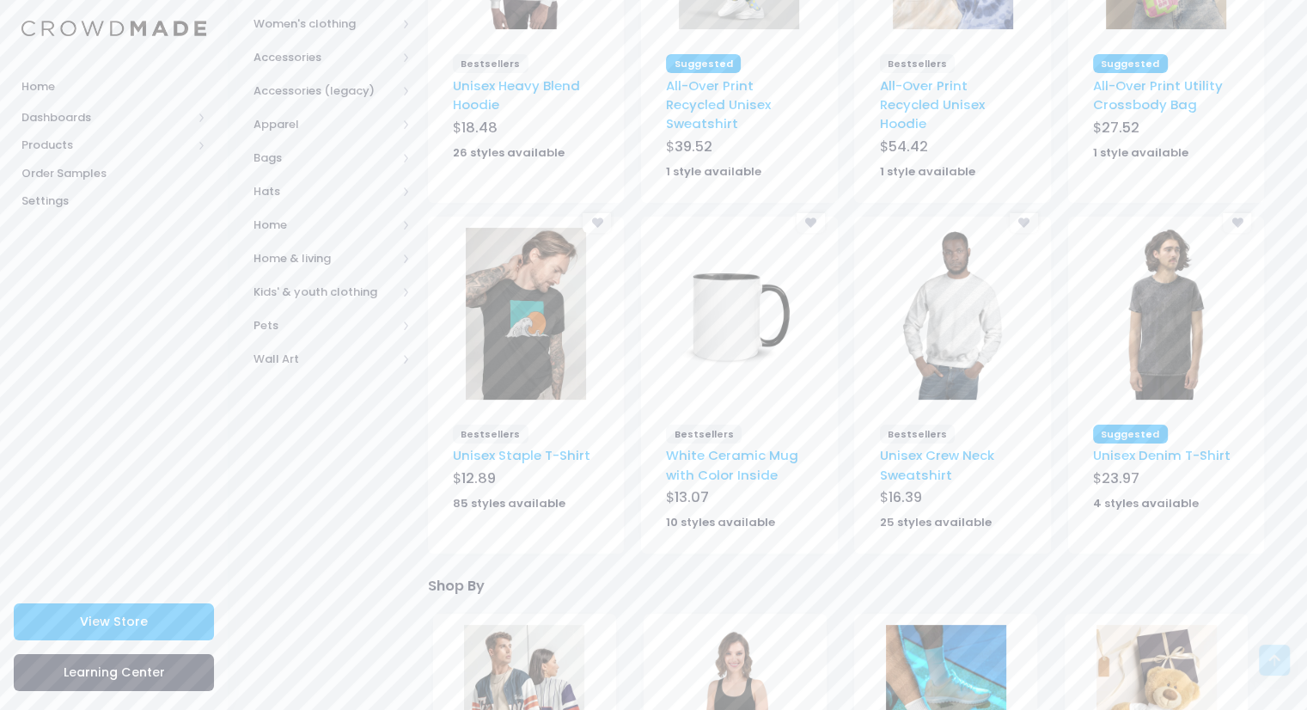
click at [514, 351] on img at bounding box center [526, 314] width 120 height 172
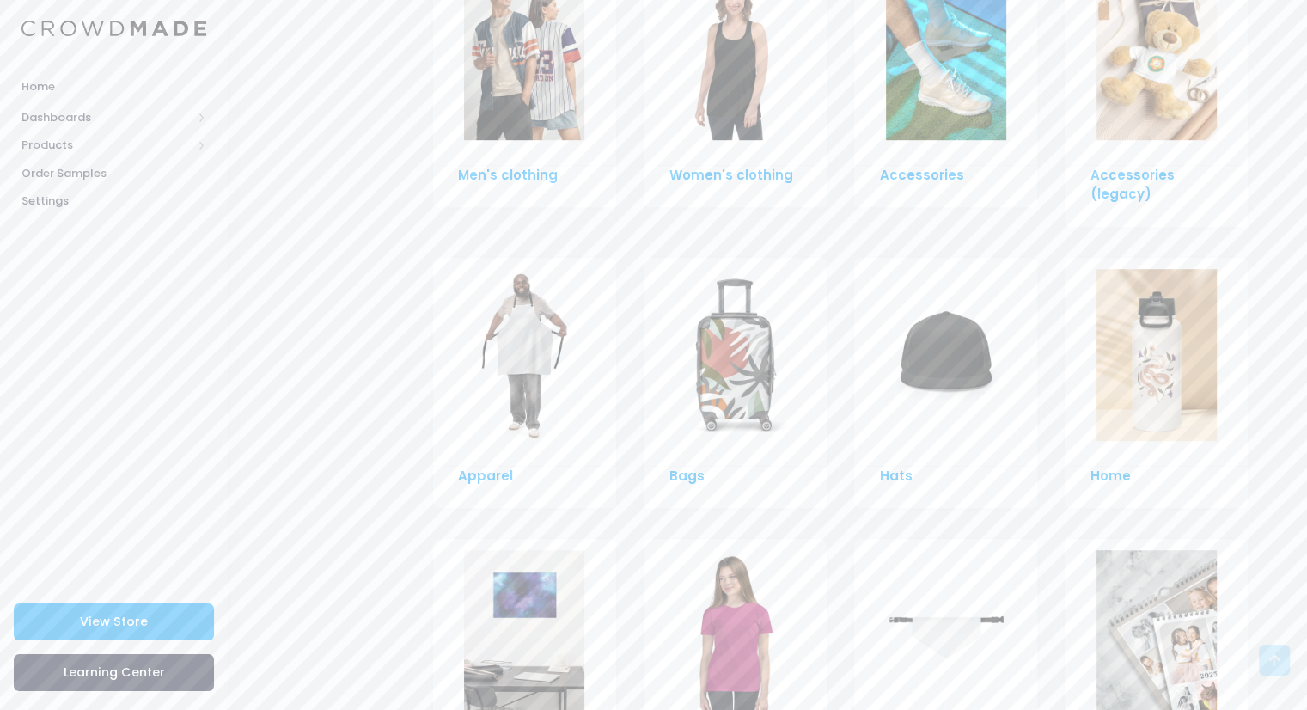
scroll to position [1170, 0]
